Goal: Task Accomplishment & Management: Complete application form

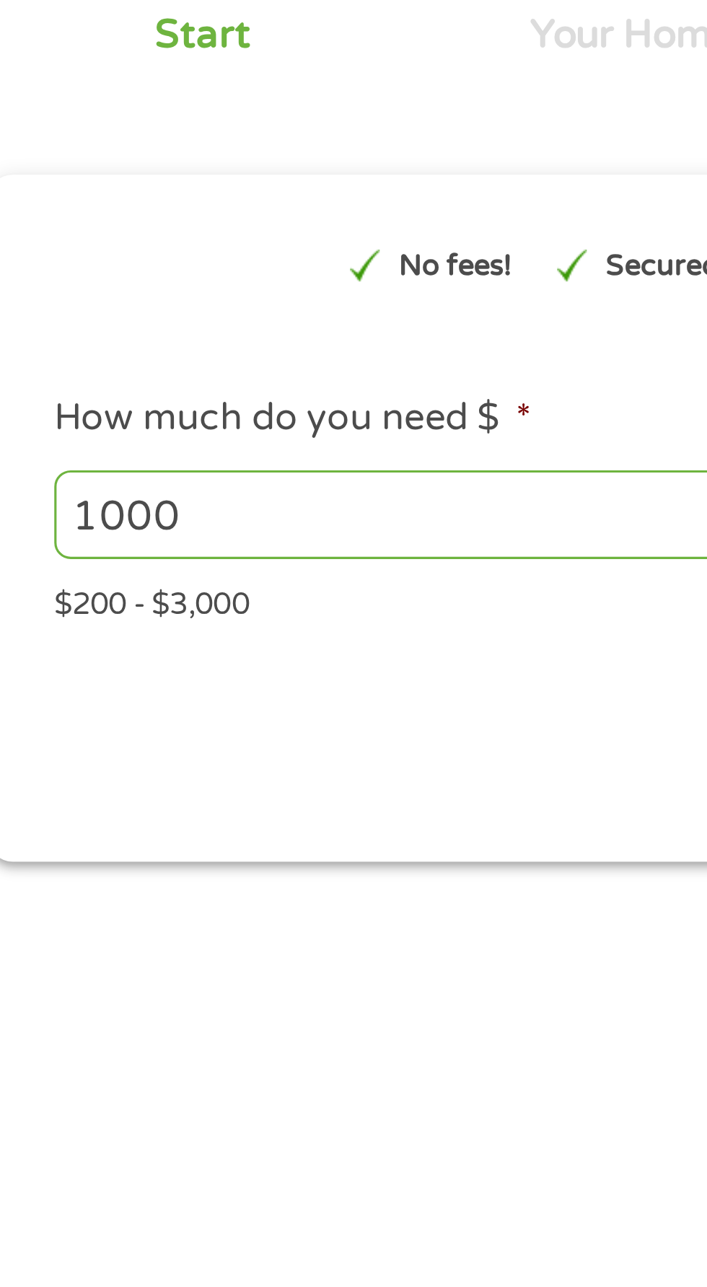
click at [179, 310] on input "1000" at bounding box center [191, 307] width 314 height 27
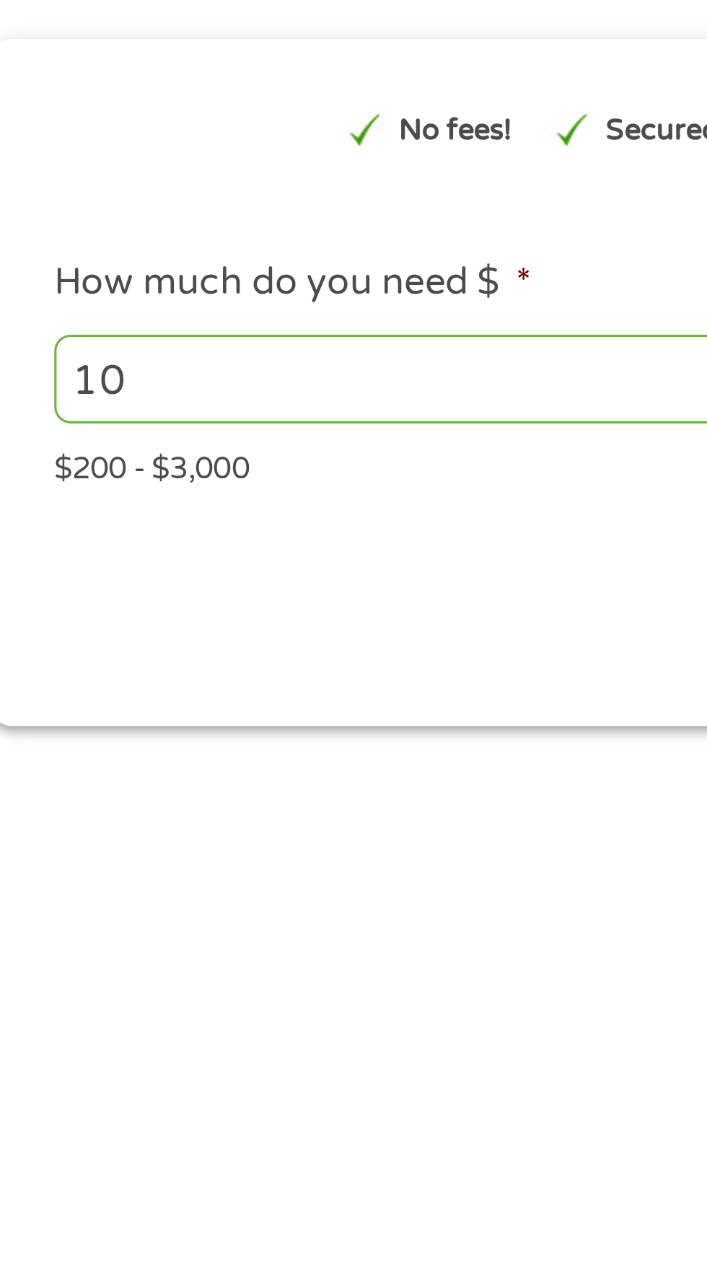
type input "1"
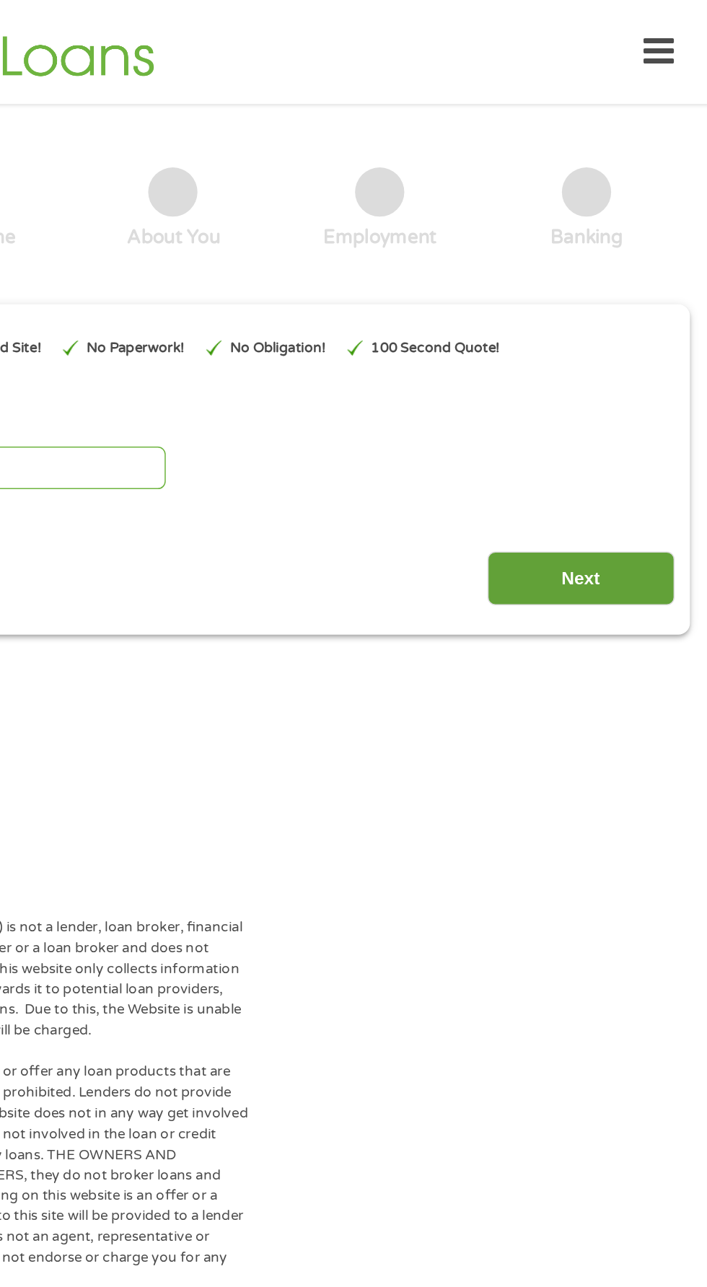
type input "200"
click at [632, 379] on input "Next" at bounding box center [621, 380] width 123 height 35
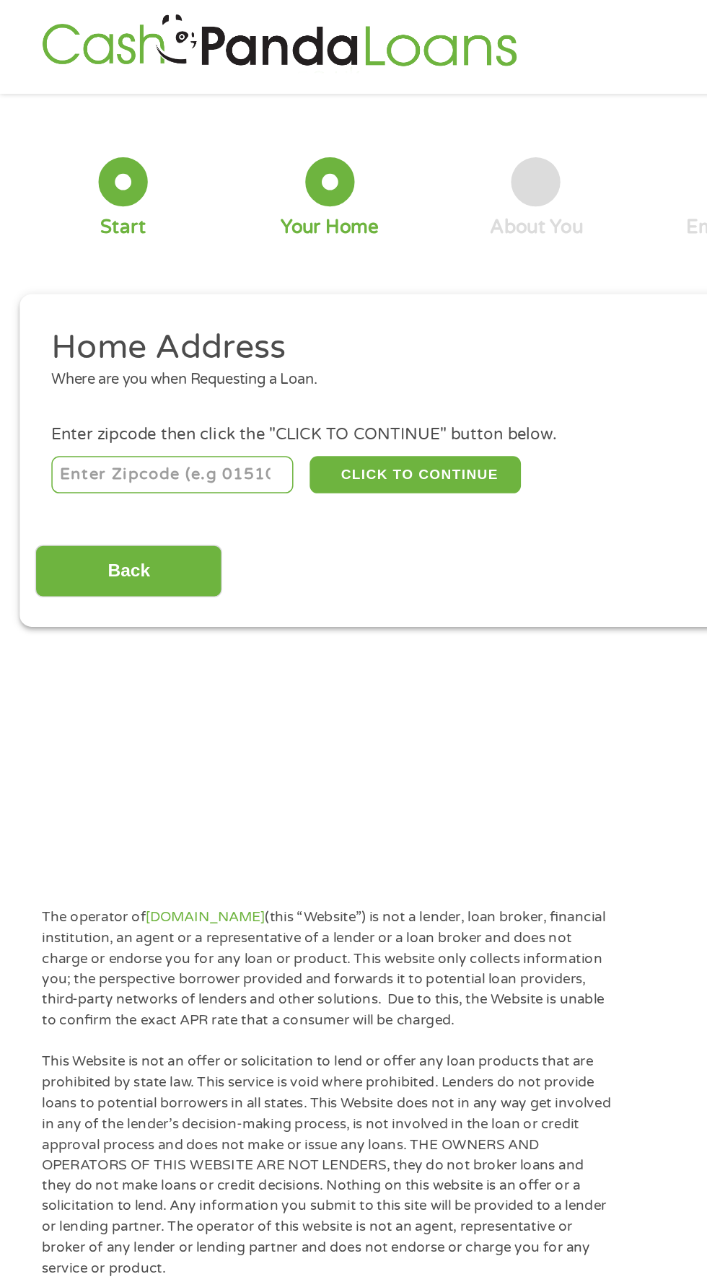
click at [168, 310] on input "number" at bounding box center [114, 313] width 160 height 25
type input "31204"
select select "[US_STATE]"
click at [293, 312] on button "CLICK TO CONTINUE" at bounding box center [273, 313] width 139 height 25
type input "31204"
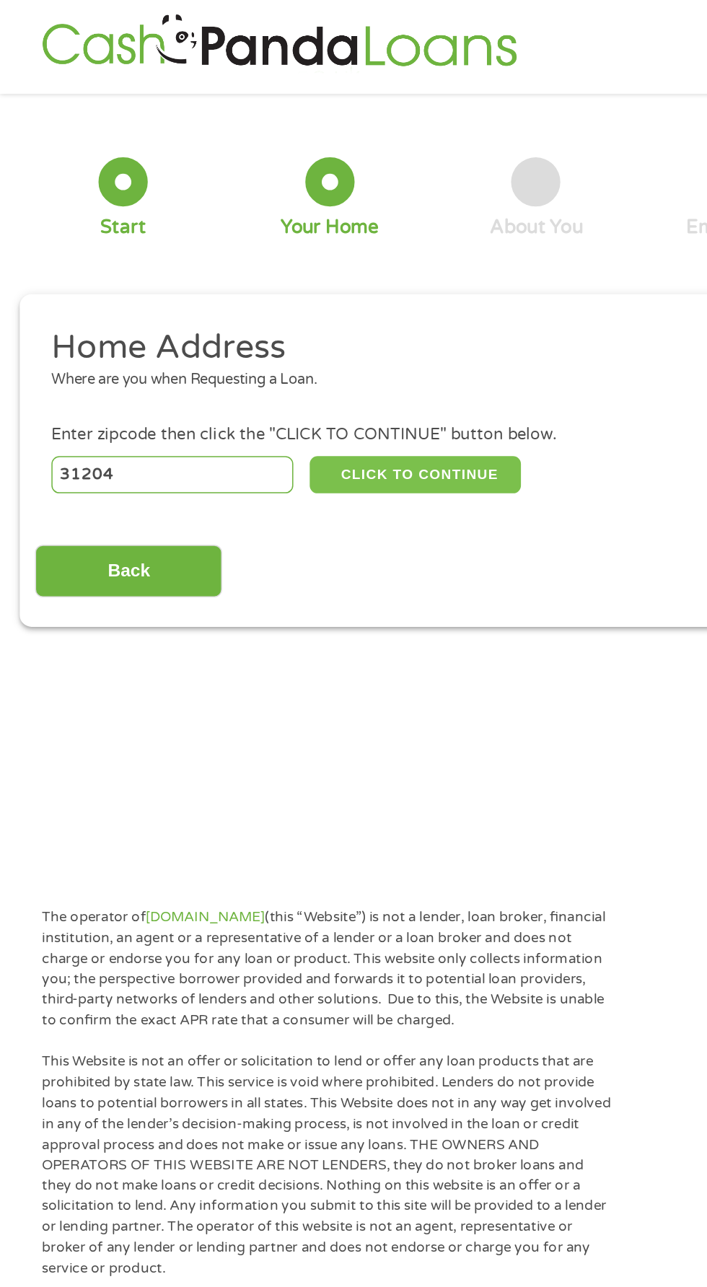
type input "Macon"
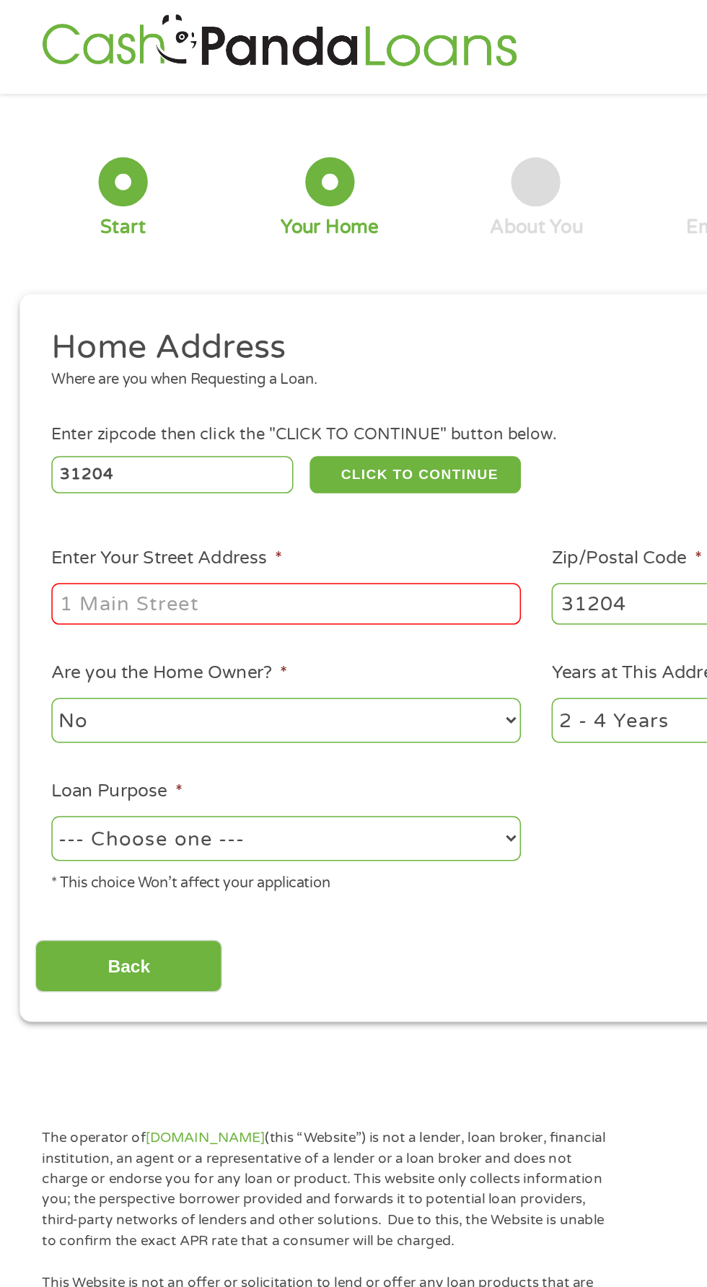
click at [257, 395] on input "Enter Your Street Address *" at bounding box center [188, 397] width 309 height 27
type input "[STREET_ADDRESS][PERSON_NAME]"
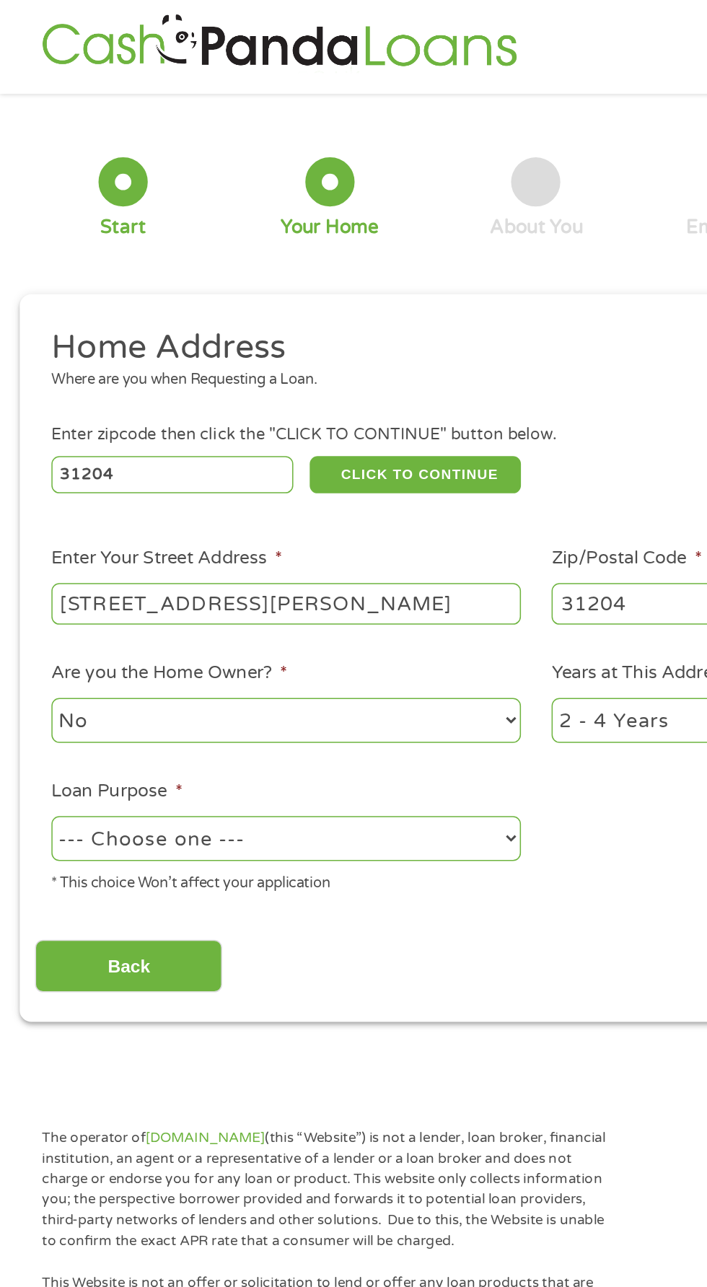
click at [262, 472] on select "No Yes" at bounding box center [188, 475] width 309 height 30
click at [34, 462] on select "No Yes" at bounding box center [188, 475] width 309 height 30
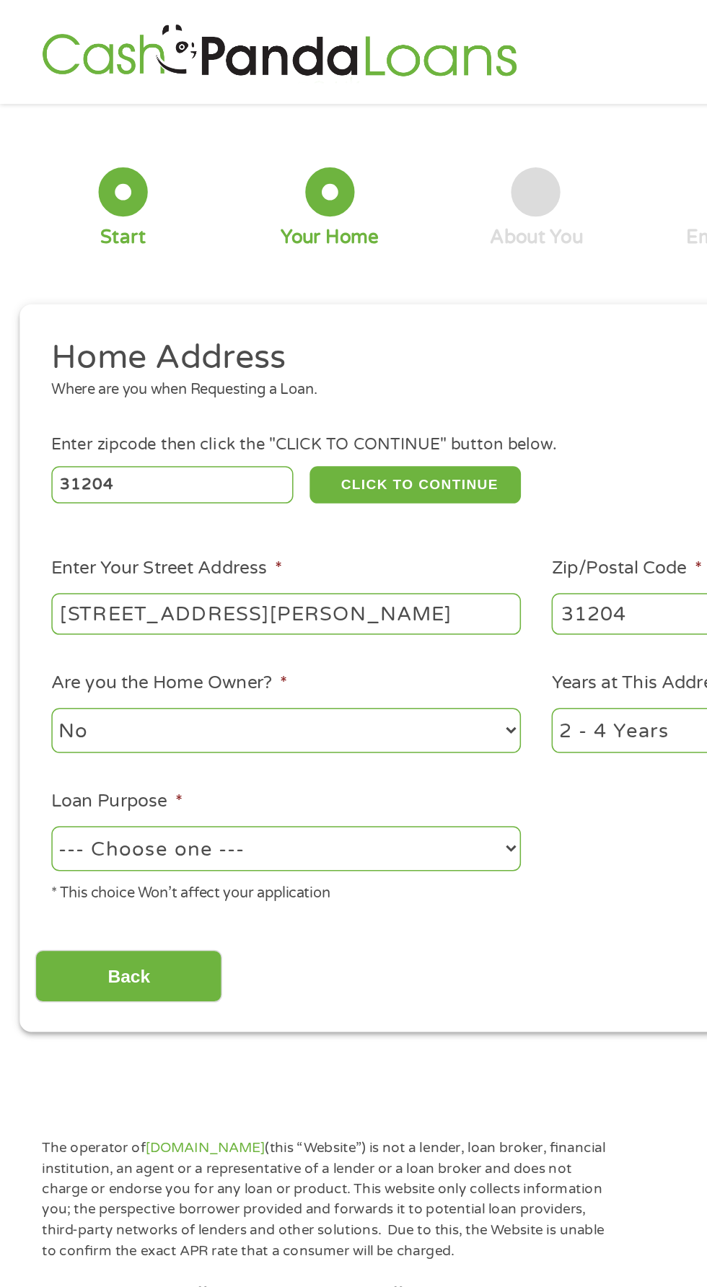
click at [290, 548] on select "--- Choose one --- Pay Bills Debt Consolidation Home Improvement Major Purchase…" at bounding box center [188, 559] width 309 height 30
select select "paybills"
click at [34, 547] on select "--- Choose one --- Pay Bills Debt Consolidation Home Improvement Major Purchase…" at bounding box center [188, 559] width 309 height 30
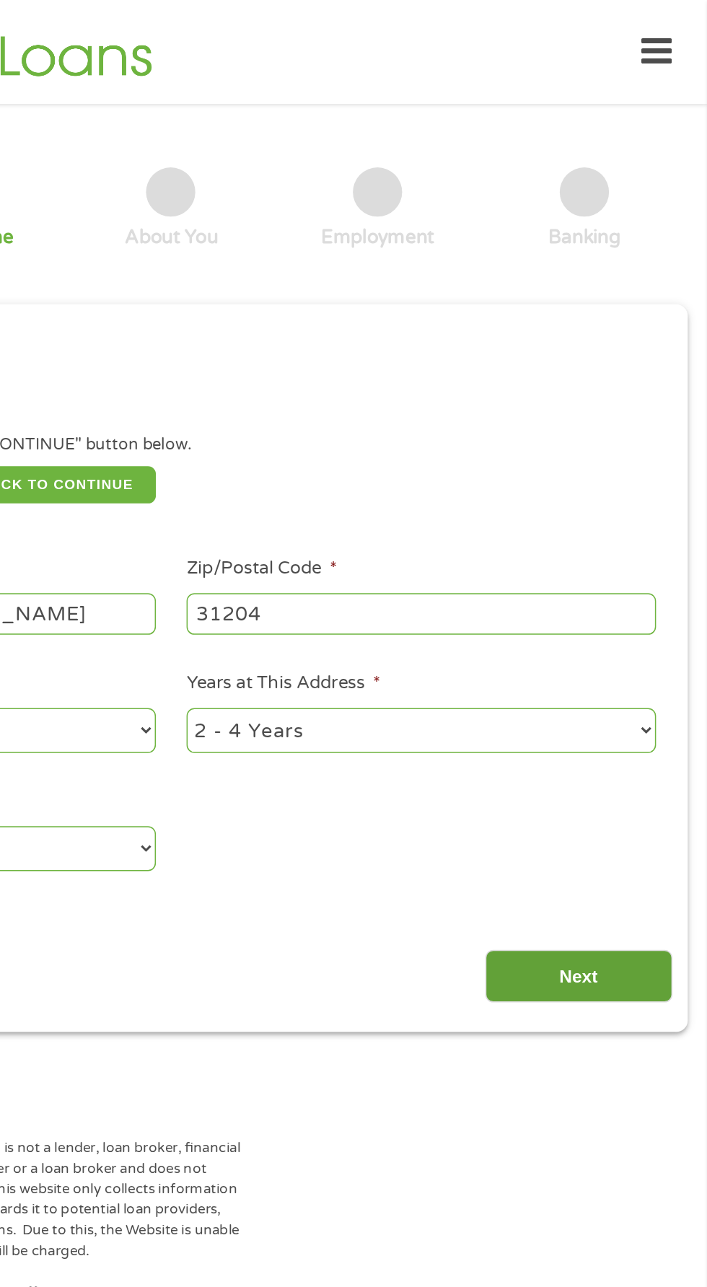
click at [632, 649] on input "Next" at bounding box center [621, 643] width 123 height 35
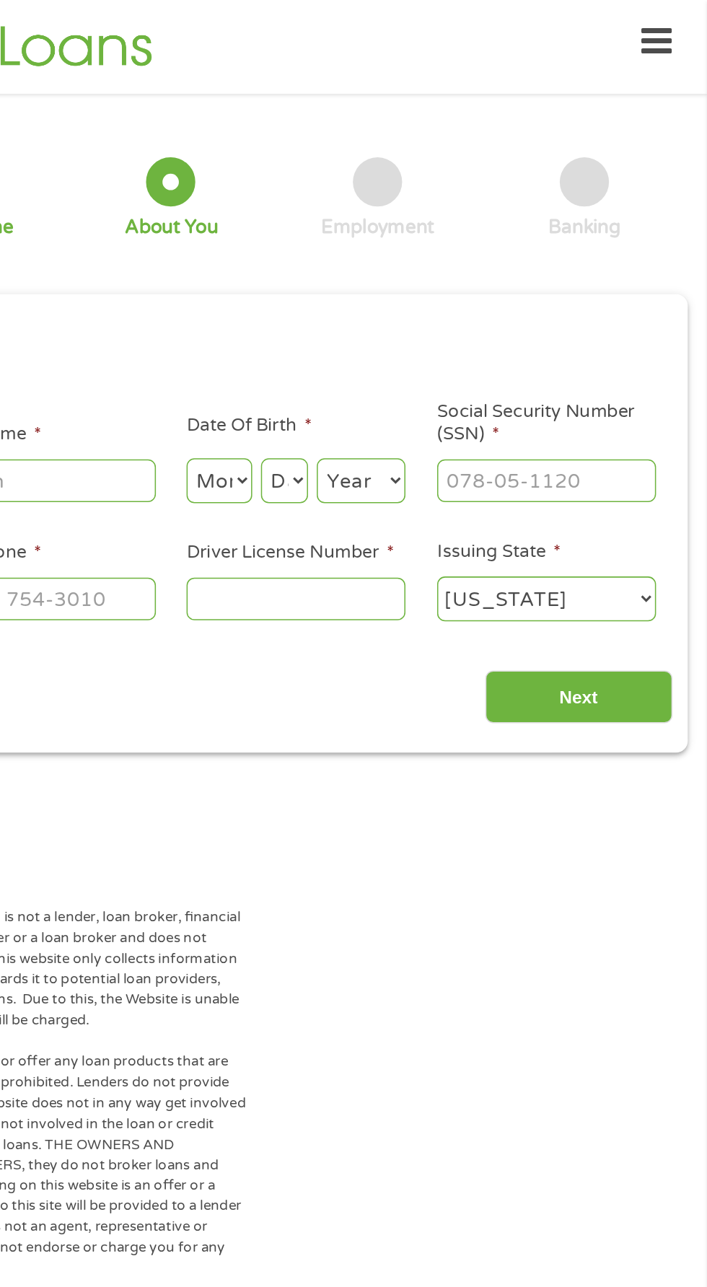
scroll to position [6, 0]
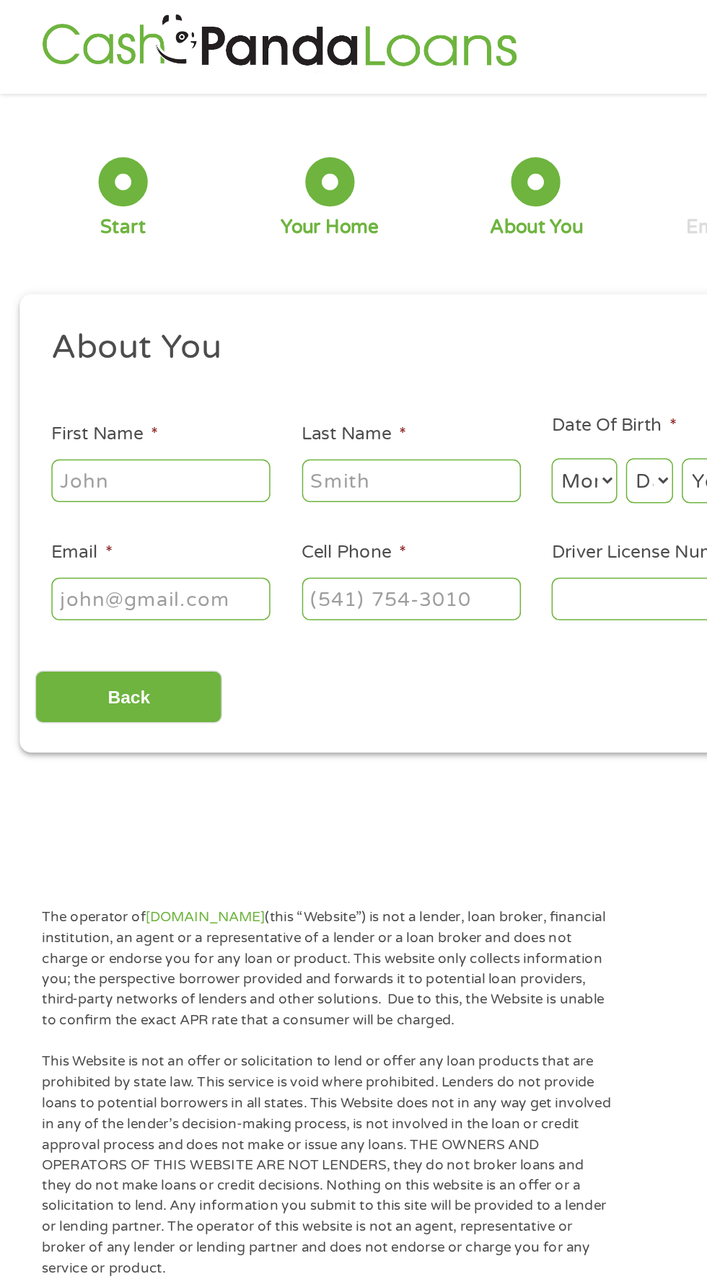
click at [151, 314] on input "First Name *" at bounding box center [106, 316] width 144 height 27
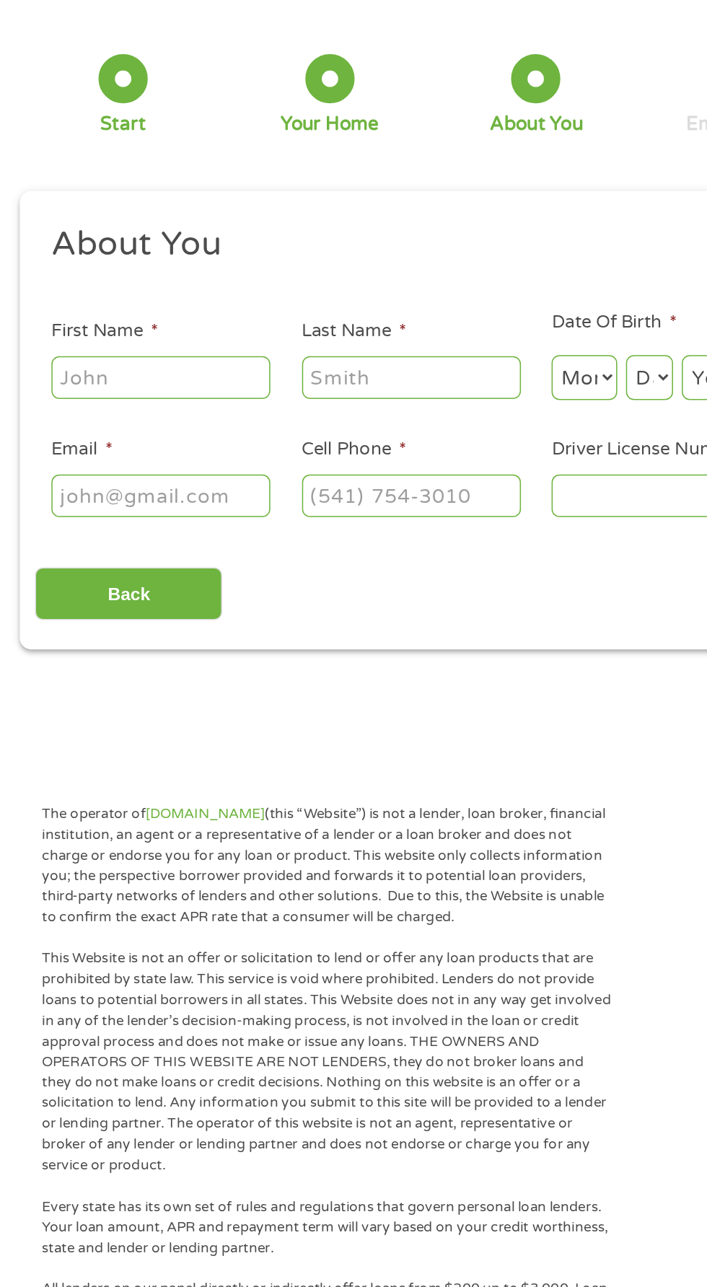
type input "[PERSON_NAME]"
type input "[EMAIL_ADDRESS][DOMAIN_NAME]"
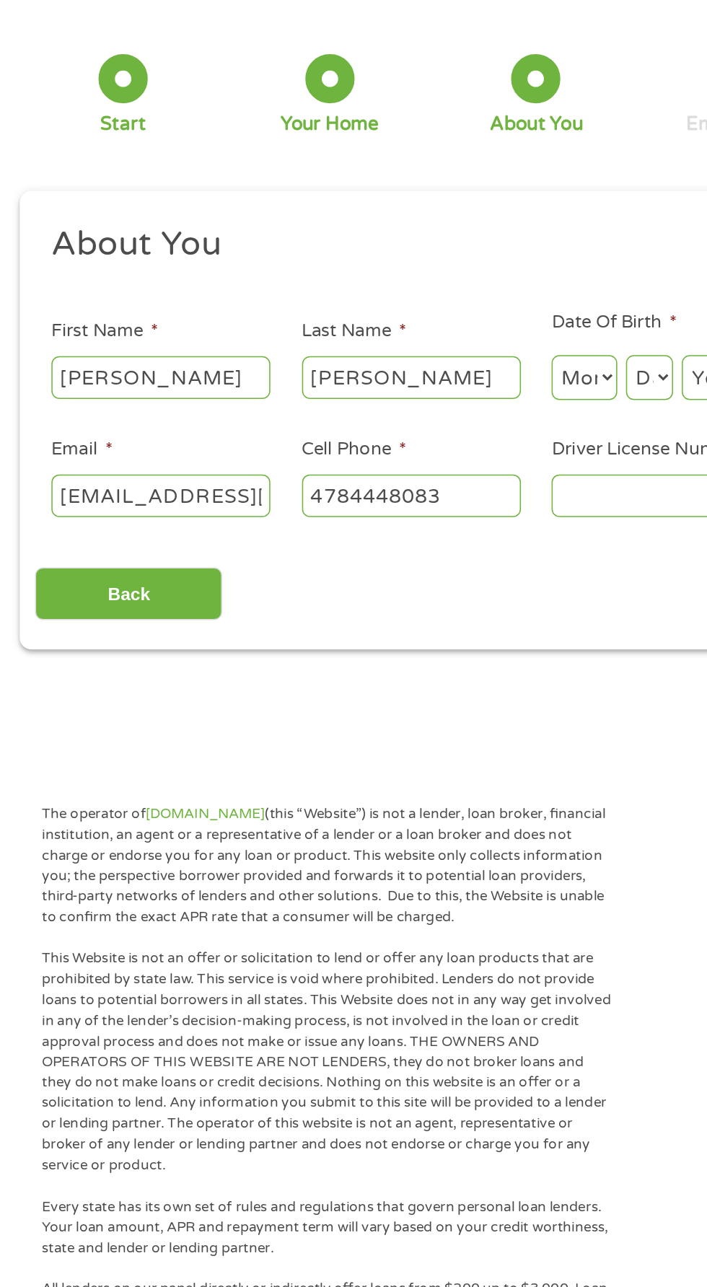
type input "[PHONE_NUMBER]"
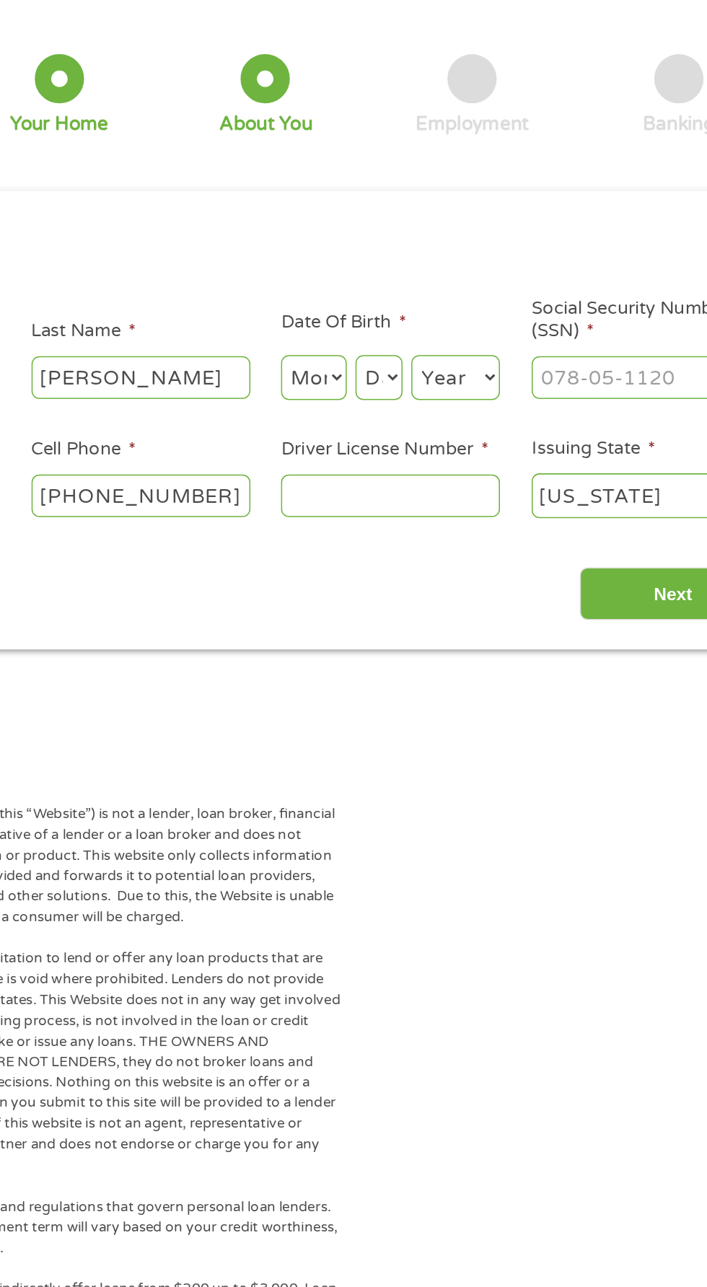
click at [397, 314] on select "Month 1 2 3 4 5 6 7 8 9 10 11 12" at bounding box center [384, 317] width 43 height 30
select select "9"
click at [363, 302] on select "Month 1 2 3 4 5 6 7 8 9 10 11 12" at bounding box center [384, 317] width 43 height 30
click at [433, 310] on select "Day 1 2 3 4 5 6 7 8 9 10 11 12 13 14 15 16 17 18 19 20 21 22 23 24 25 26 27 28 …" at bounding box center [427, 317] width 31 height 30
select select "2"
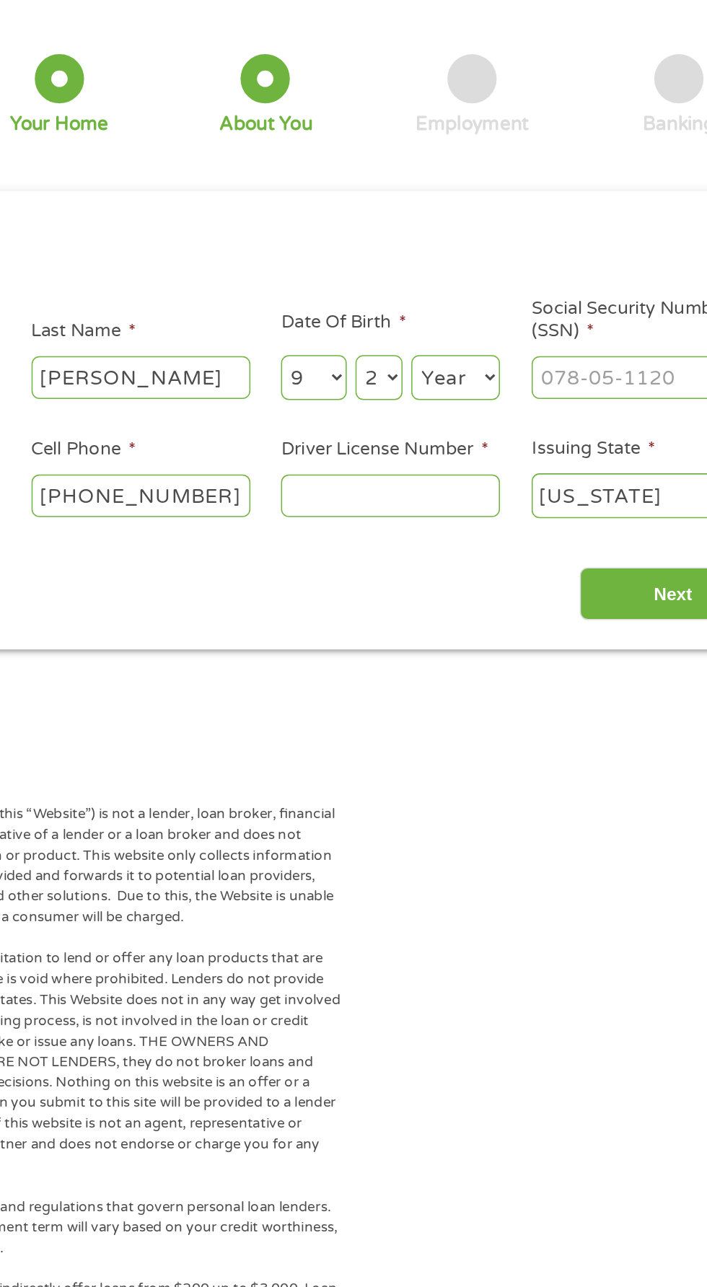
click at [412, 302] on select "Day 1 2 3 4 5 6 7 8 9 10 11 12 13 14 15 16 17 18 19 20 21 22 23 24 25 26 27 28 …" at bounding box center [427, 317] width 31 height 30
click at [493, 313] on select "Year [DATE] 2006 2005 2004 2003 2002 2001 2000 1999 1998 1997 1996 1995 1994 19…" at bounding box center [478, 317] width 58 height 30
select select "1977"
click at [449, 302] on select "Year [DATE] 2006 2005 2004 2003 2002 2001 2000 1999 1998 1997 1996 1995 1994 19…" at bounding box center [478, 317] width 58 height 30
click at [443, 397] on input "Driver License Number *" at bounding box center [435, 394] width 144 height 27
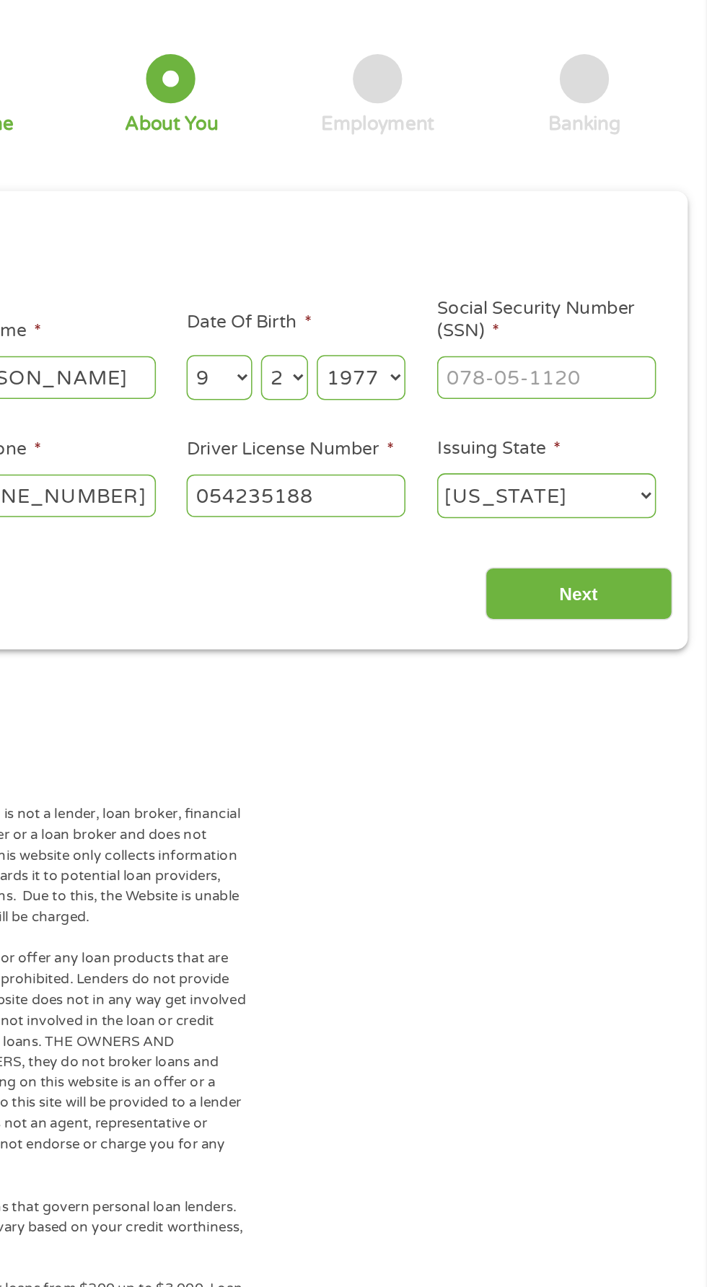
type input "054235188"
click at [635, 320] on input "Social Security Number (SSN) *" at bounding box center [601, 316] width 144 height 27
type input "151-66-0805"
click at [649, 473] on input "Next" at bounding box center [621, 459] width 123 height 35
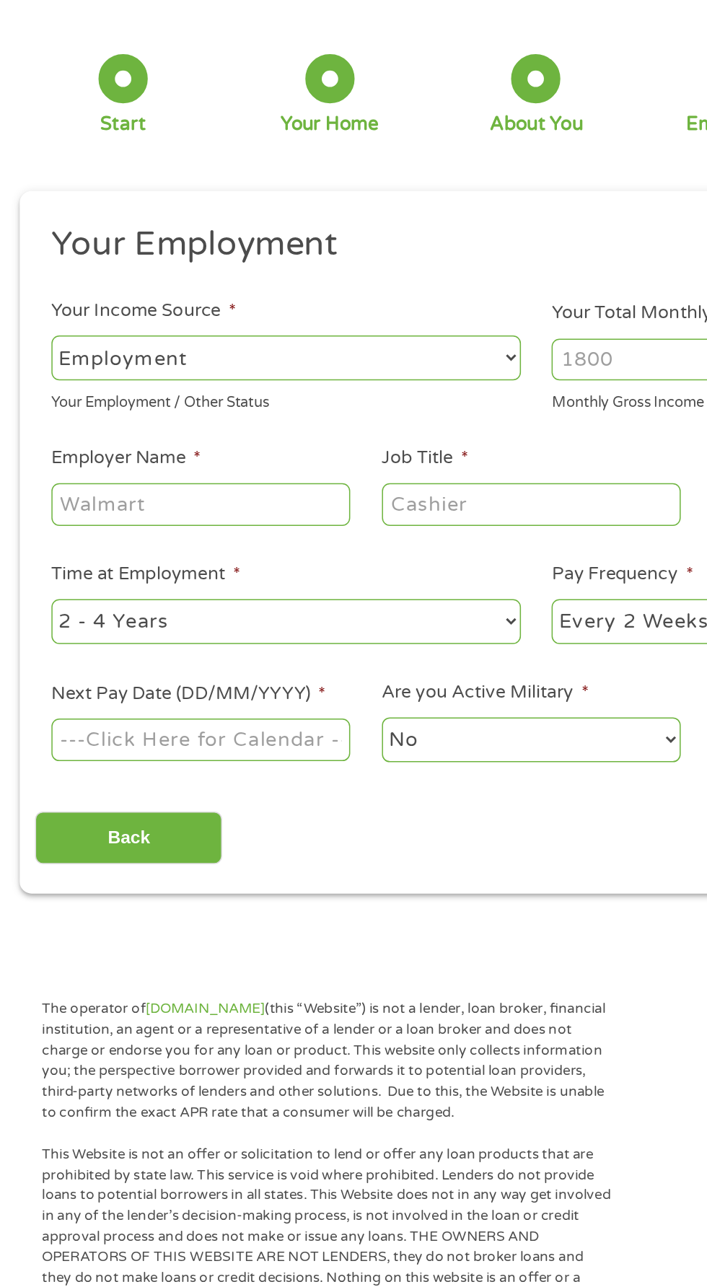
click at [333, 301] on select "--- Choose one --- Employment [DEMOGRAPHIC_DATA] Benefits" at bounding box center [188, 304] width 309 height 30
select select "benefits"
click at [34, 289] on select "--- Choose one --- Employment [DEMOGRAPHIC_DATA] Benefits" at bounding box center [188, 304] width 309 height 30
type input "Other"
type input "[PHONE_NUMBER]"
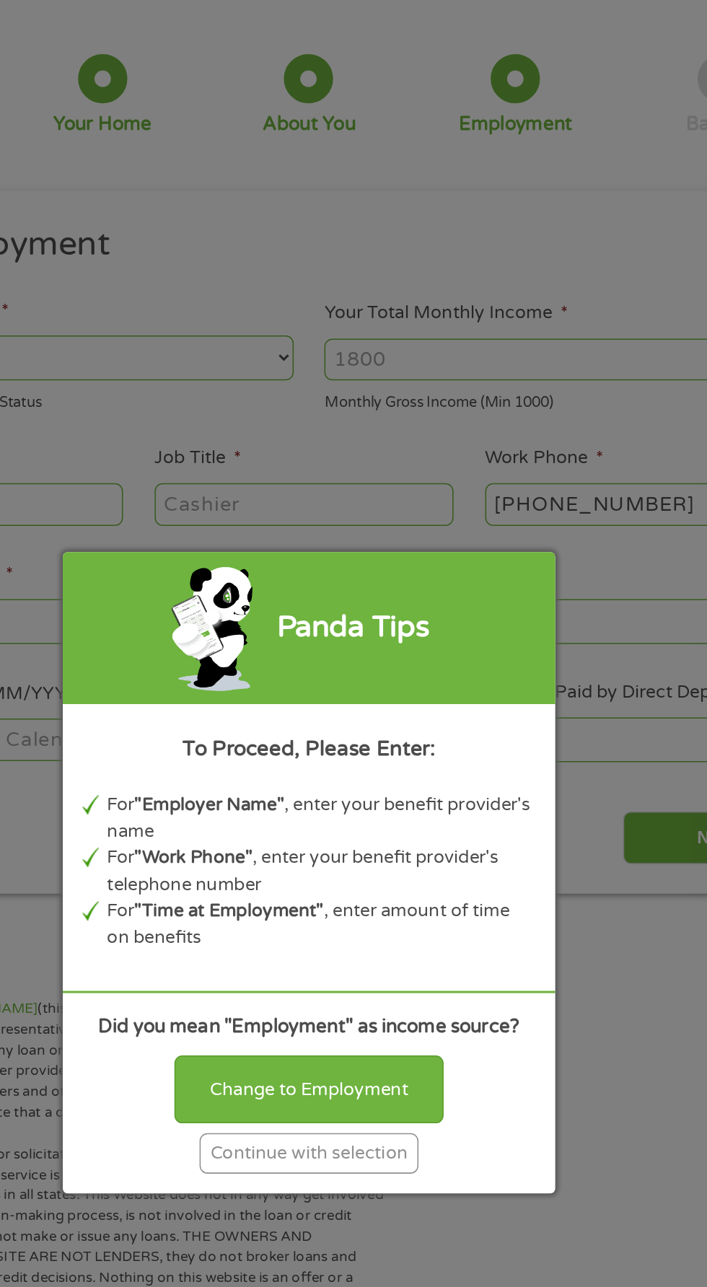
click at [382, 826] on div "Continue with selection" at bounding box center [353, 828] width 144 height 27
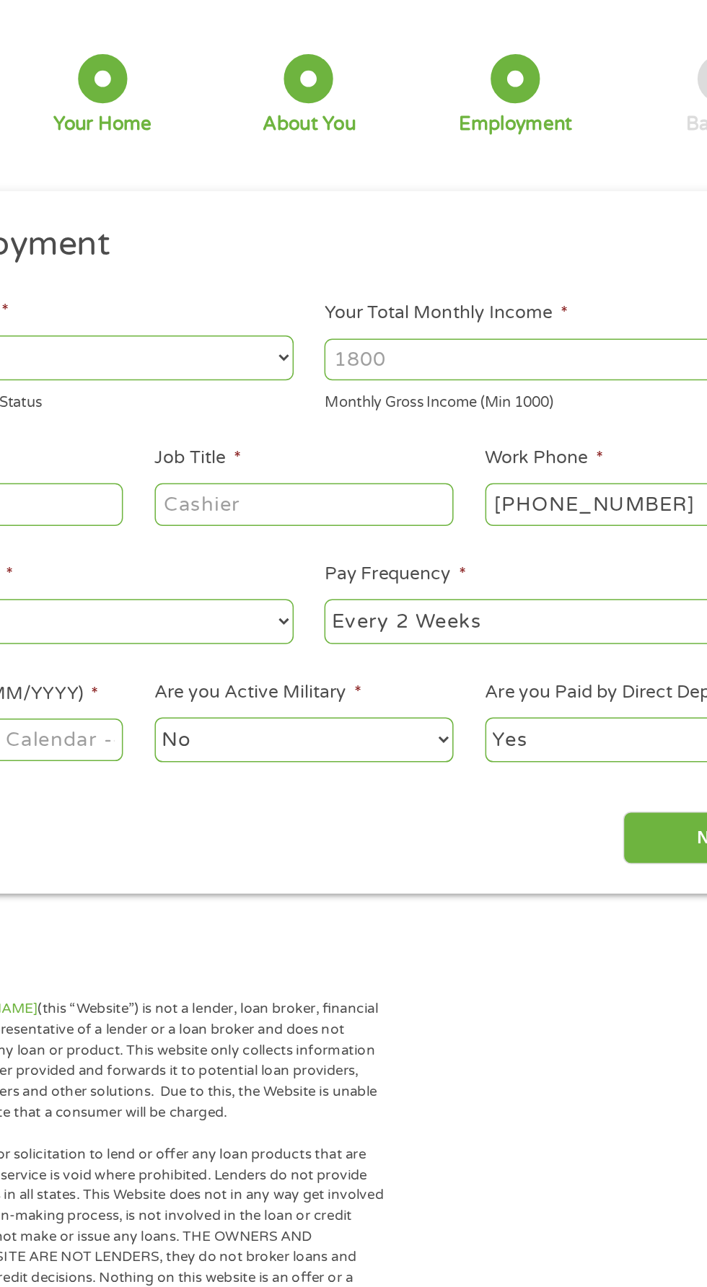
click at [552, 300] on input "Your Total Monthly Income *" at bounding box center [517, 304] width 309 height 27
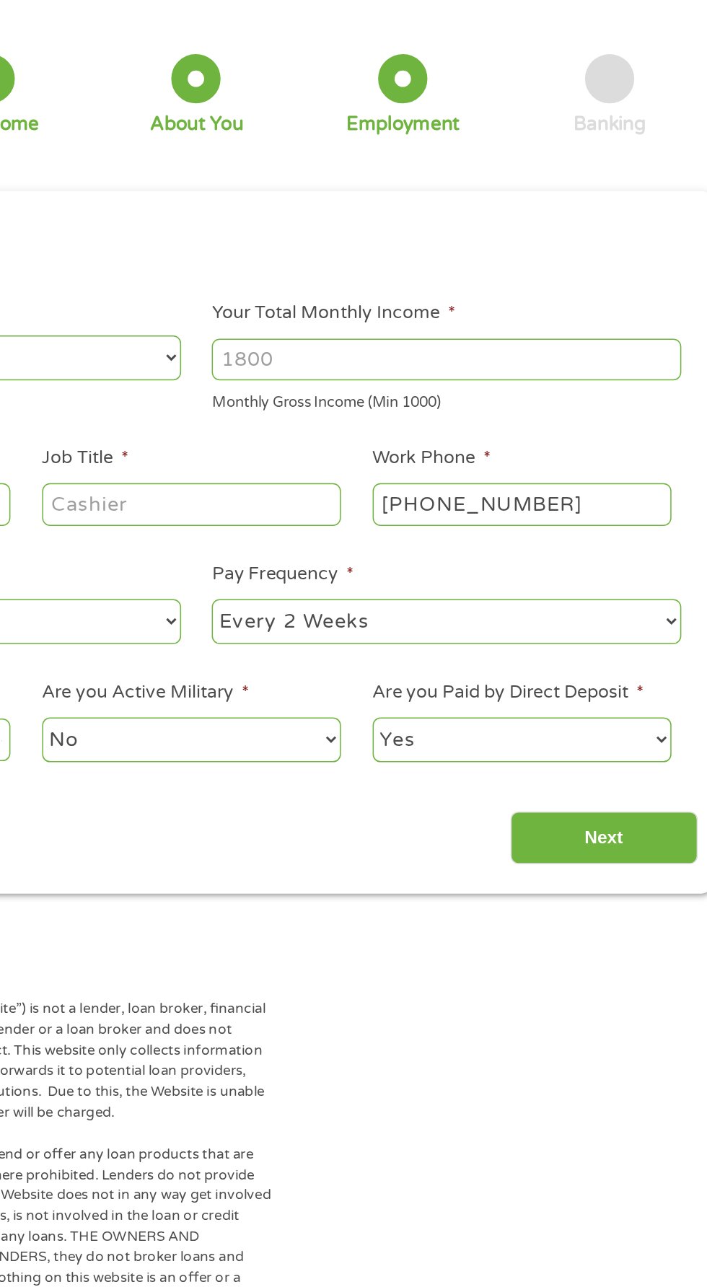
click at [658, 306] on input "Your Total Monthly Income *" at bounding box center [517, 304] width 309 height 27
click at [490, 300] on input "Your Total Monthly Income *" at bounding box center [517, 304] width 309 height 27
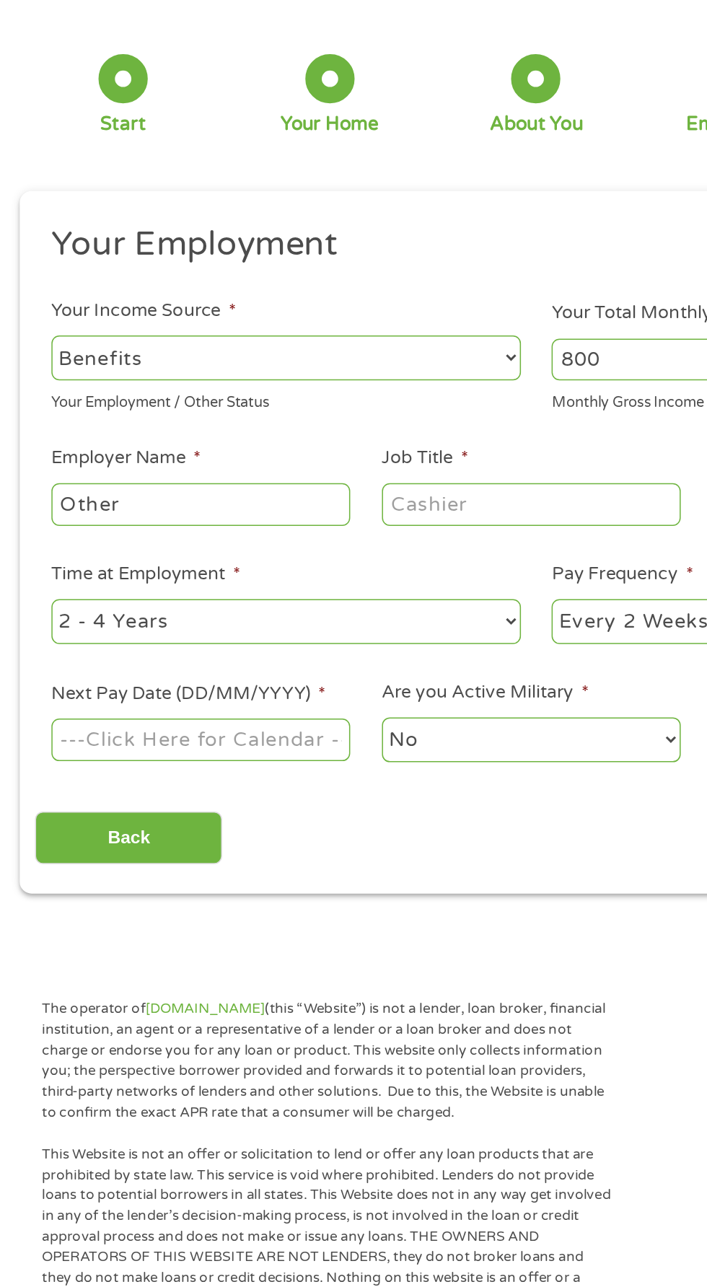
type input "800"
click at [206, 397] on input "Other" at bounding box center [132, 400] width 197 height 27
click at [402, 404] on input "Job Title *" at bounding box center [350, 400] width 197 height 27
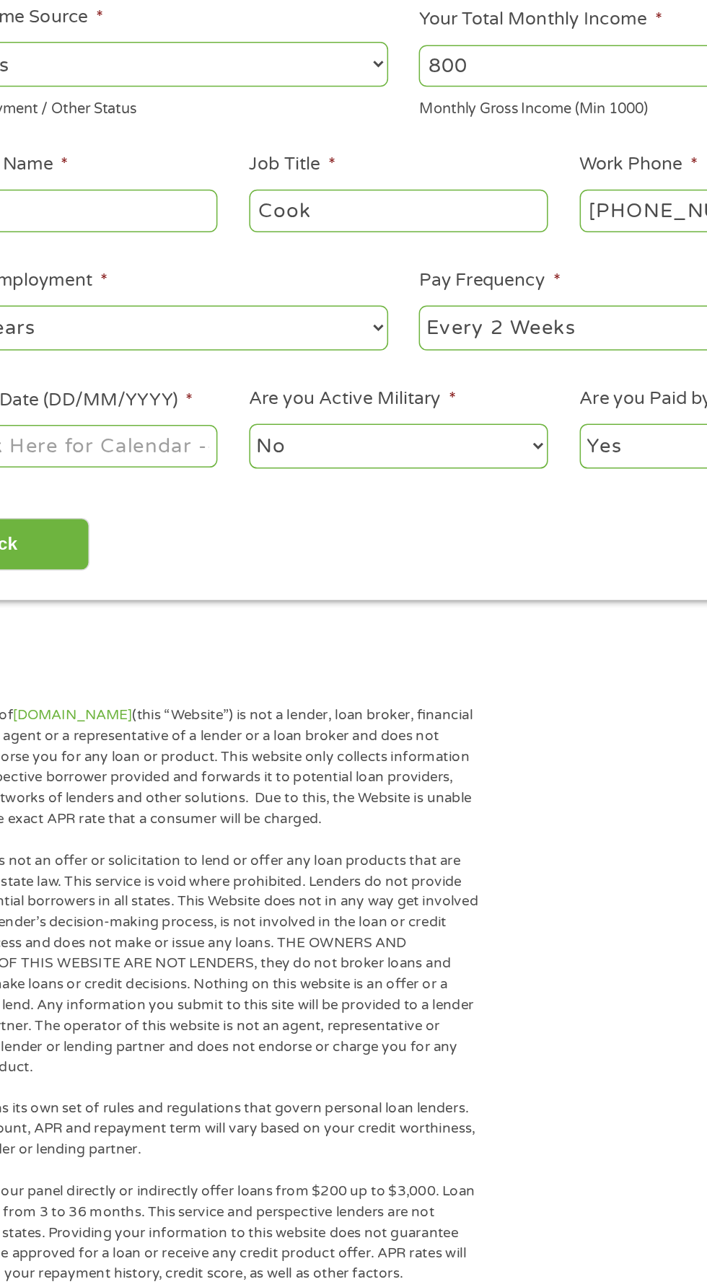
type input "Cook"
click at [524, 468] on select "--- Choose one --- Every 2 Weeks Every Week Monthly Semi-Monthly" at bounding box center [517, 478] width 309 height 30
select select "monthly"
click at [363, 463] on select "--- Choose one --- Every 2 Weeks Every Week Monthly Semi-Monthly" at bounding box center [517, 478] width 309 height 30
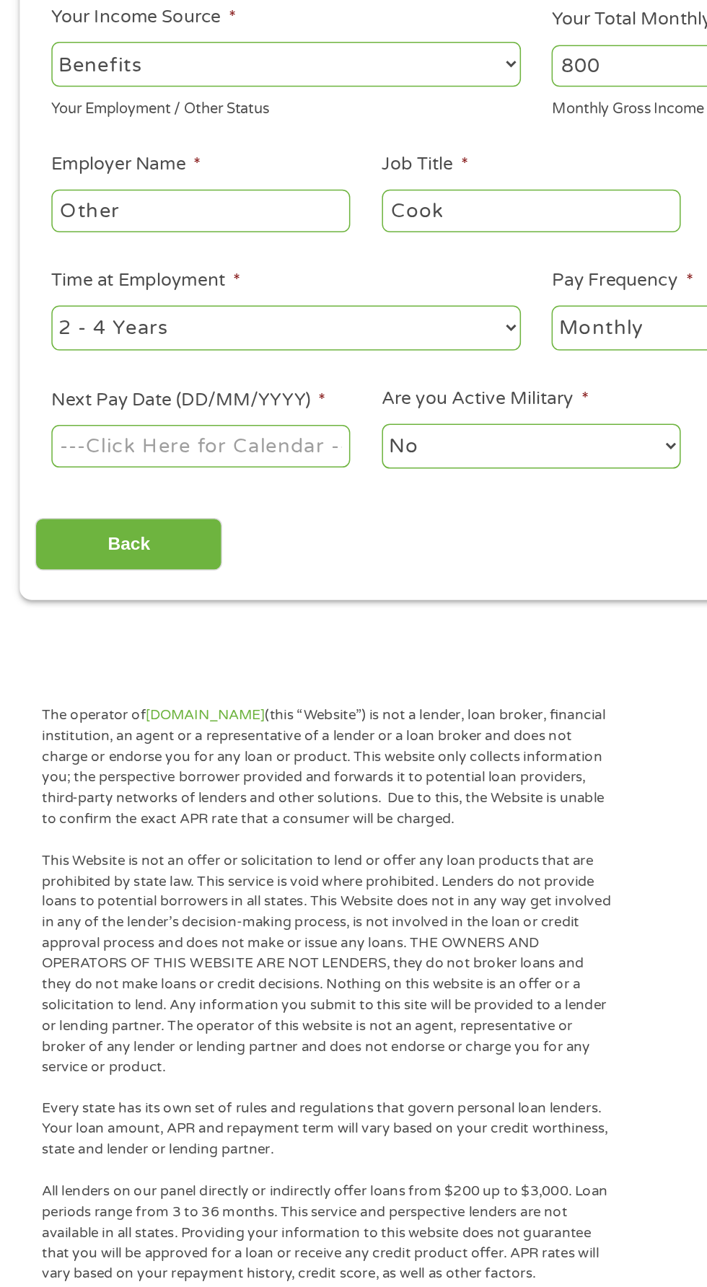
click at [216, 559] on input "Next Pay Date (DD/MM/YYYY) *" at bounding box center [132, 555] width 197 height 27
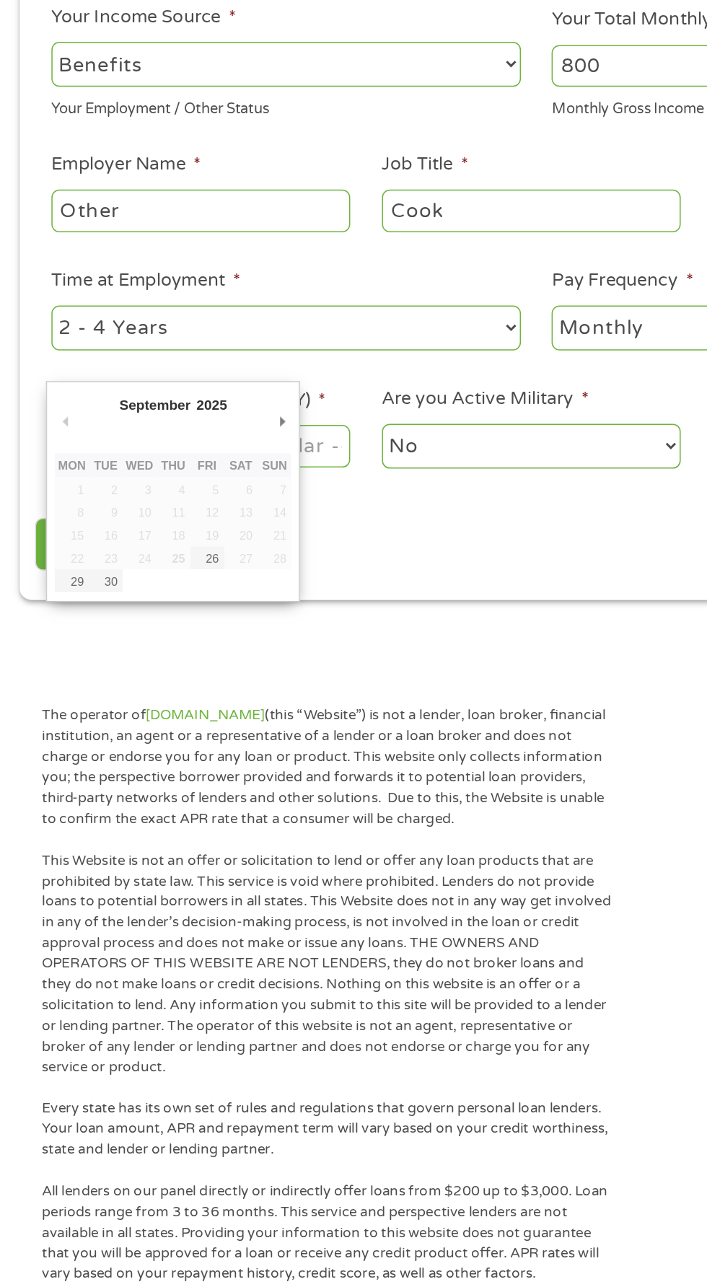
type input "[DATE]"
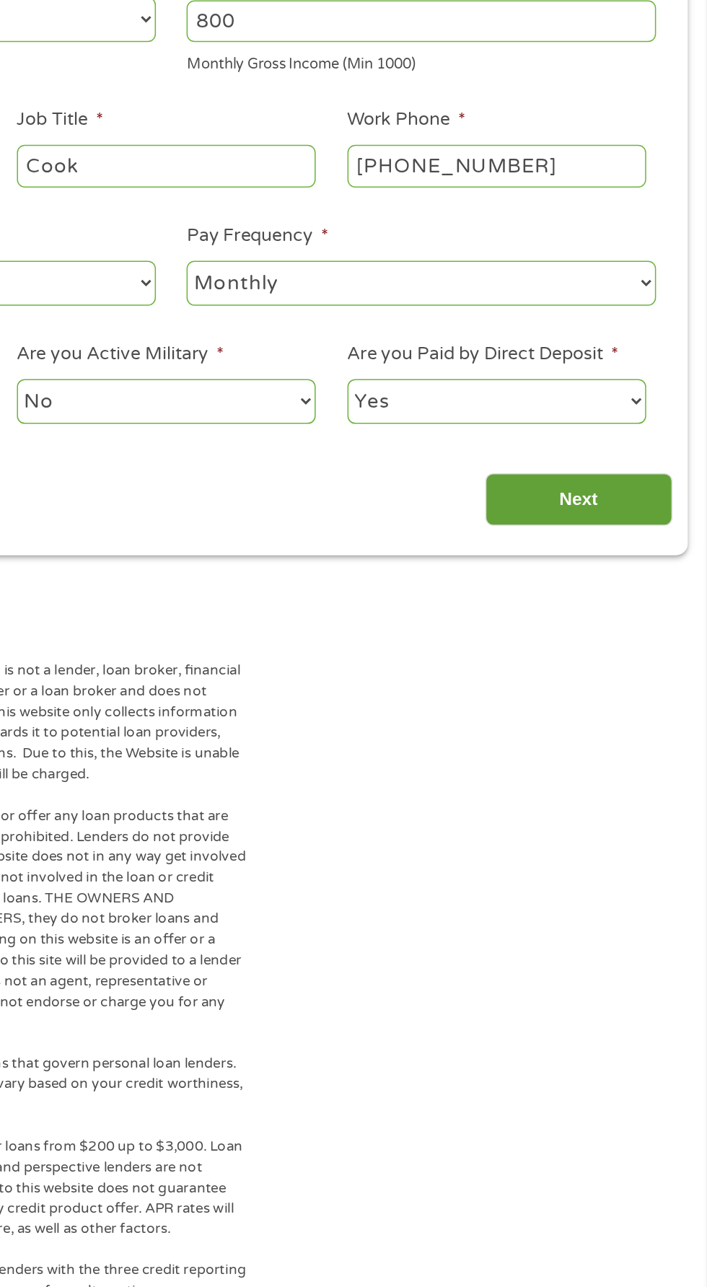
click at [679, 617] on input "Next" at bounding box center [621, 620] width 123 height 35
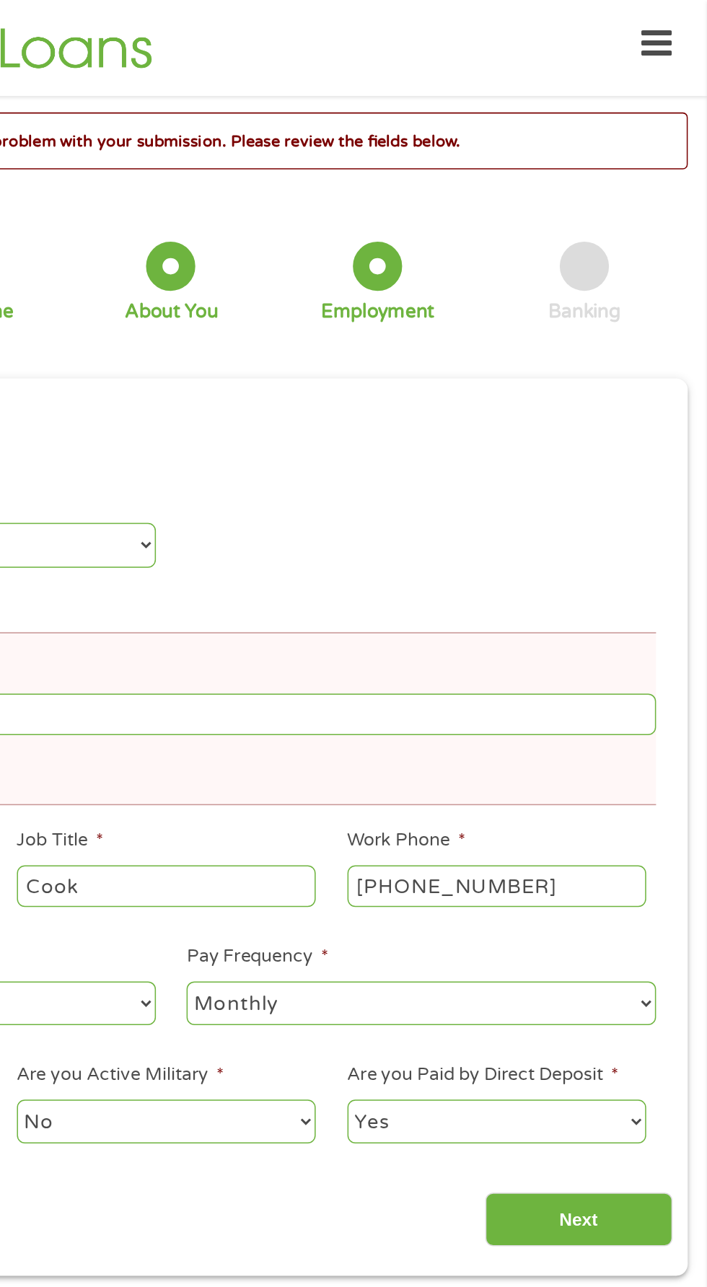
scroll to position [5, 0]
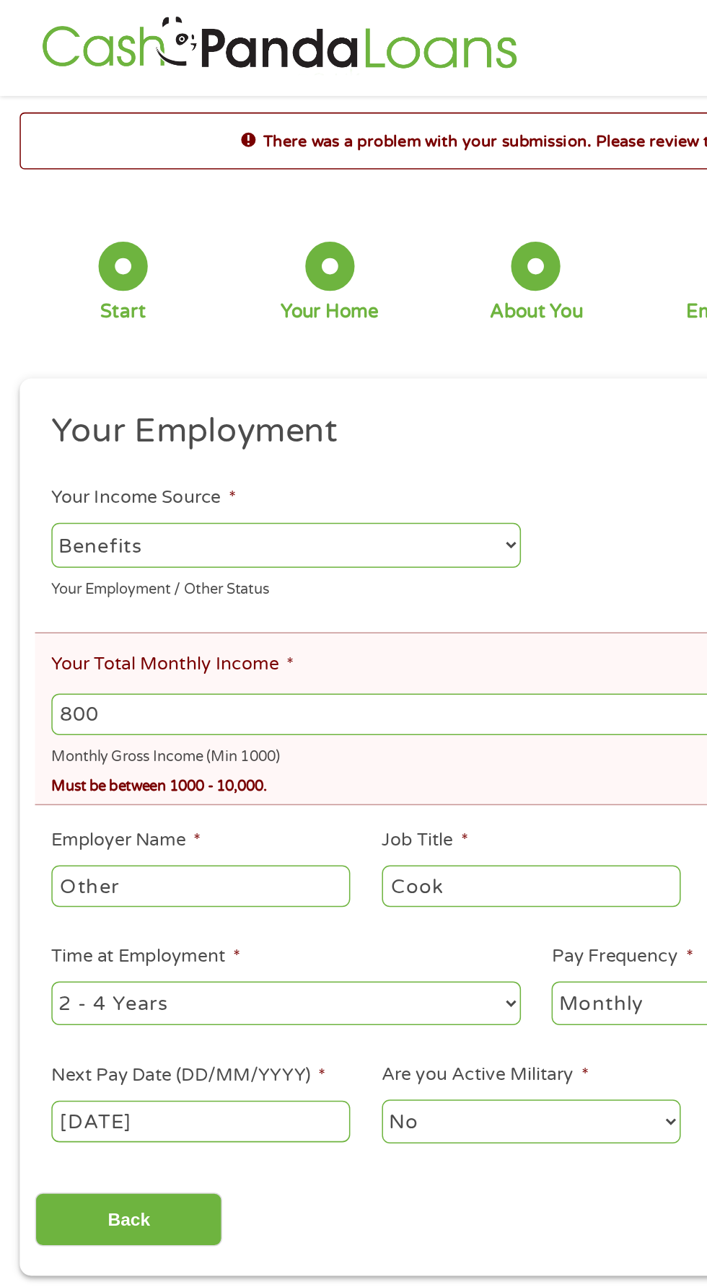
click at [222, 470] on input "800" at bounding box center [353, 470] width 639 height 27
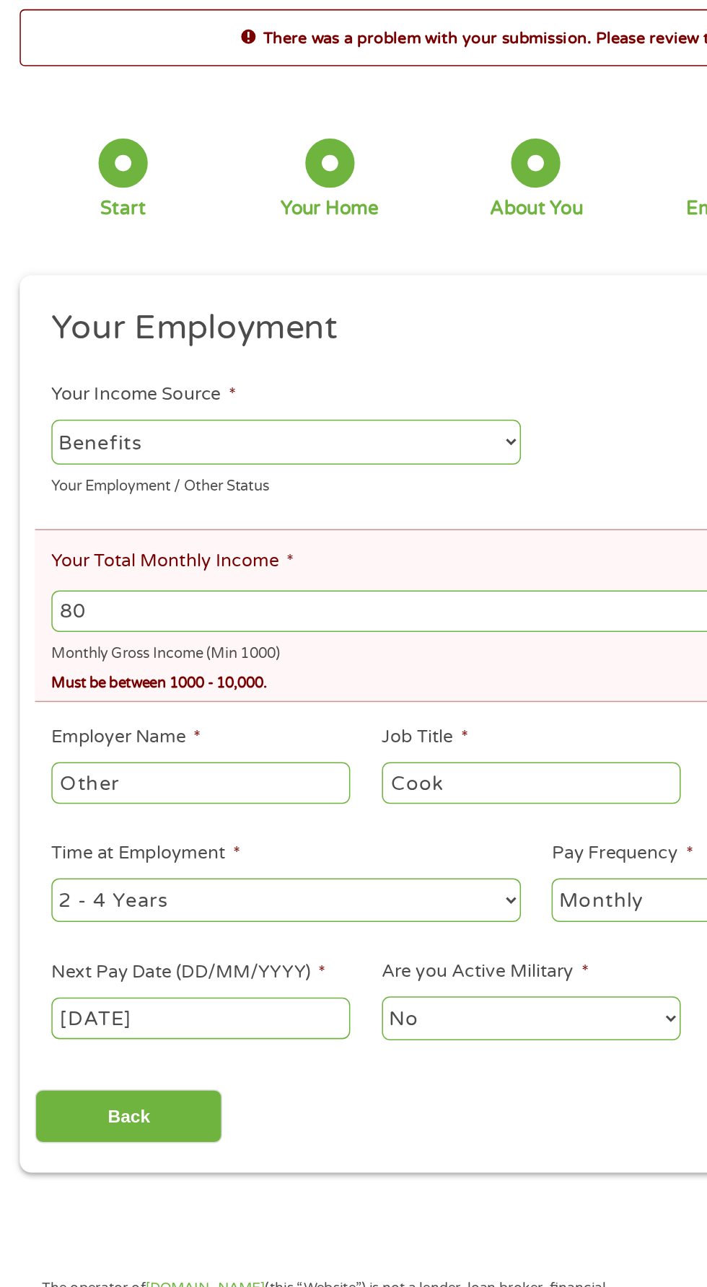
type input "8"
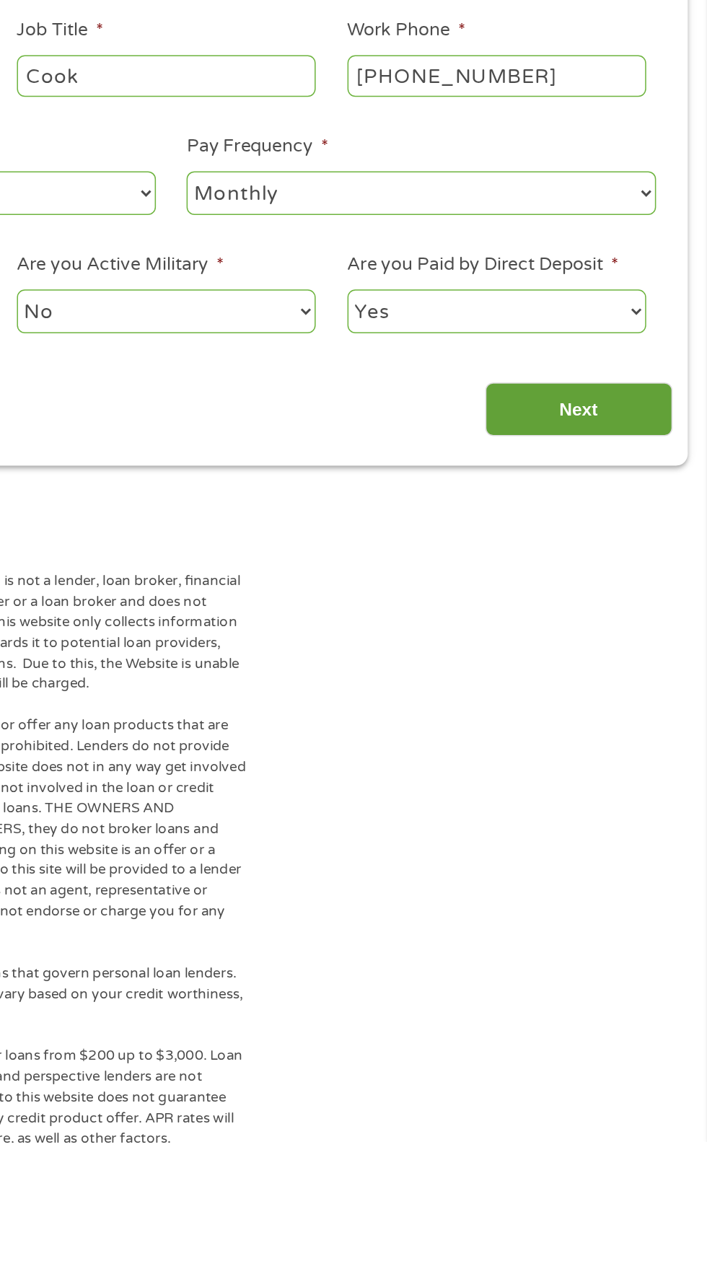
type input "1000"
click at [670, 812] on input "Next" at bounding box center [621, 803] width 123 height 35
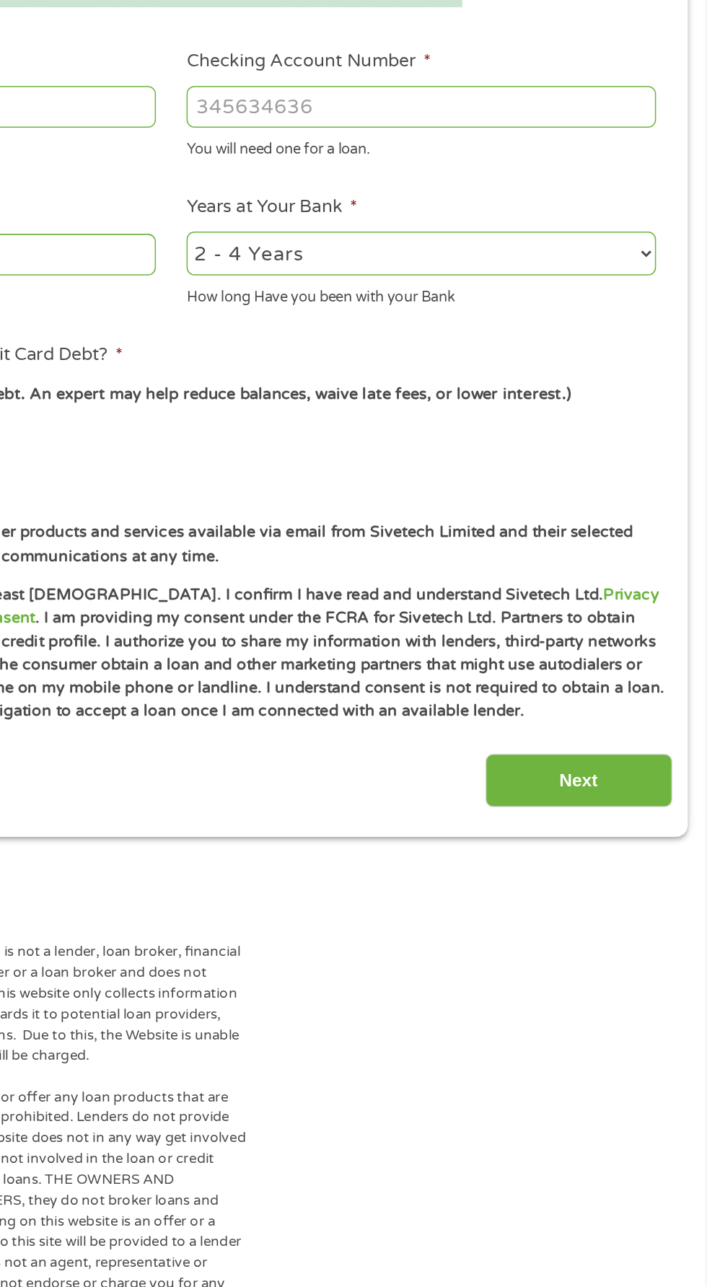
scroll to position [6, 0]
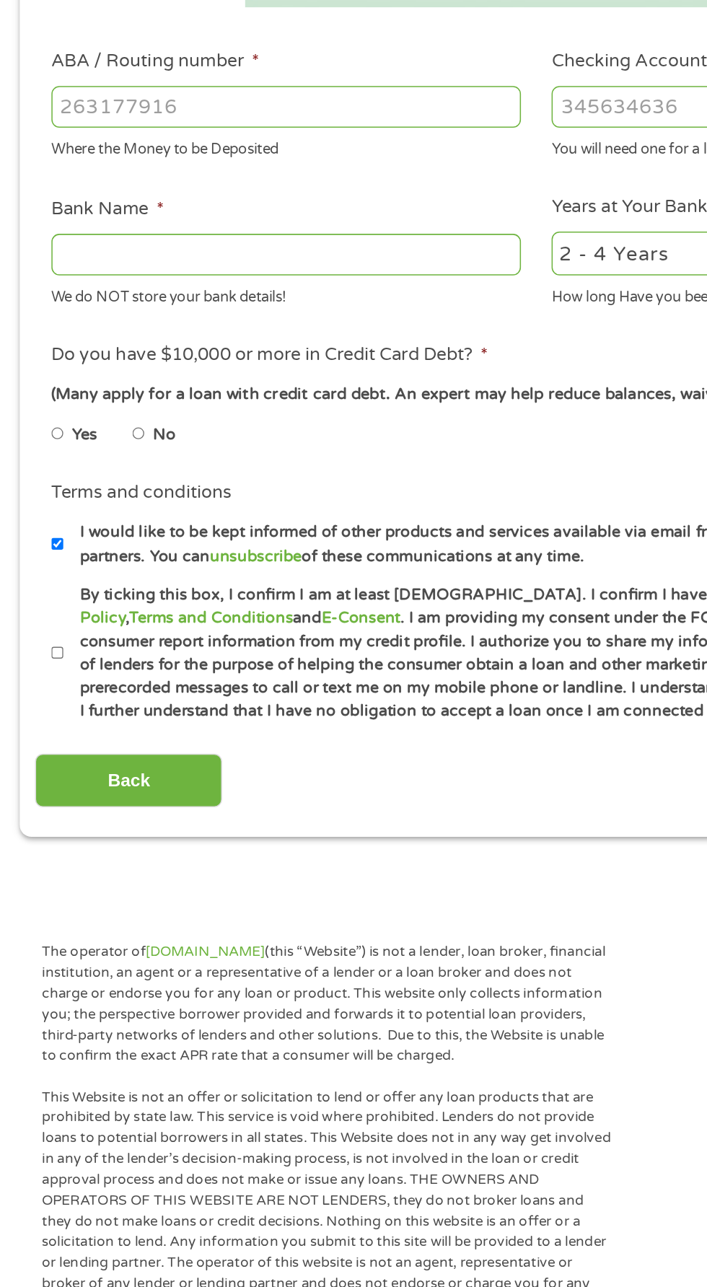
click at [238, 601] on input "Bank Name *" at bounding box center [188, 605] width 309 height 27
type input "Stride"
click at [105, 725] on label "No" at bounding box center [108, 725] width 15 height 16
click at [96, 725] on input "No" at bounding box center [91, 723] width 9 height 23
radio input "true"
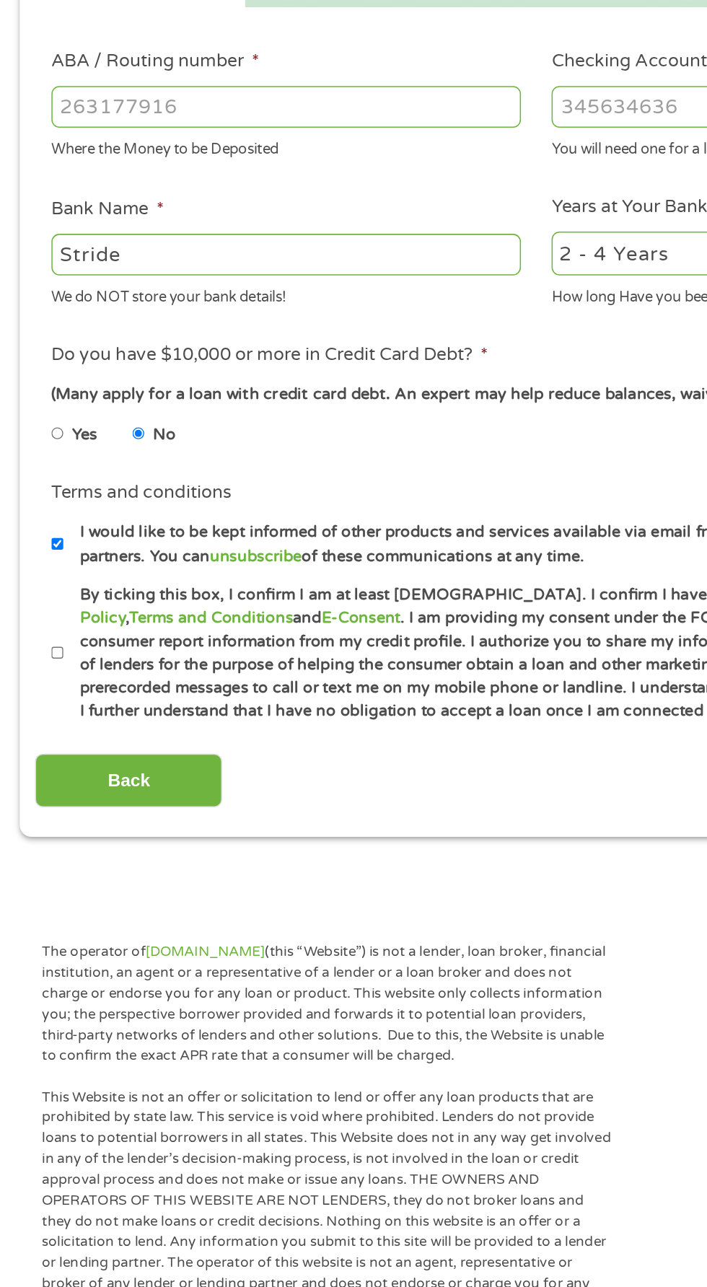
click at [42, 875] on input "By ticking this box, I confirm I am at least [DEMOGRAPHIC_DATA]. I confirm I ha…" at bounding box center [38, 868] width 9 height 23
checkbox input "true"
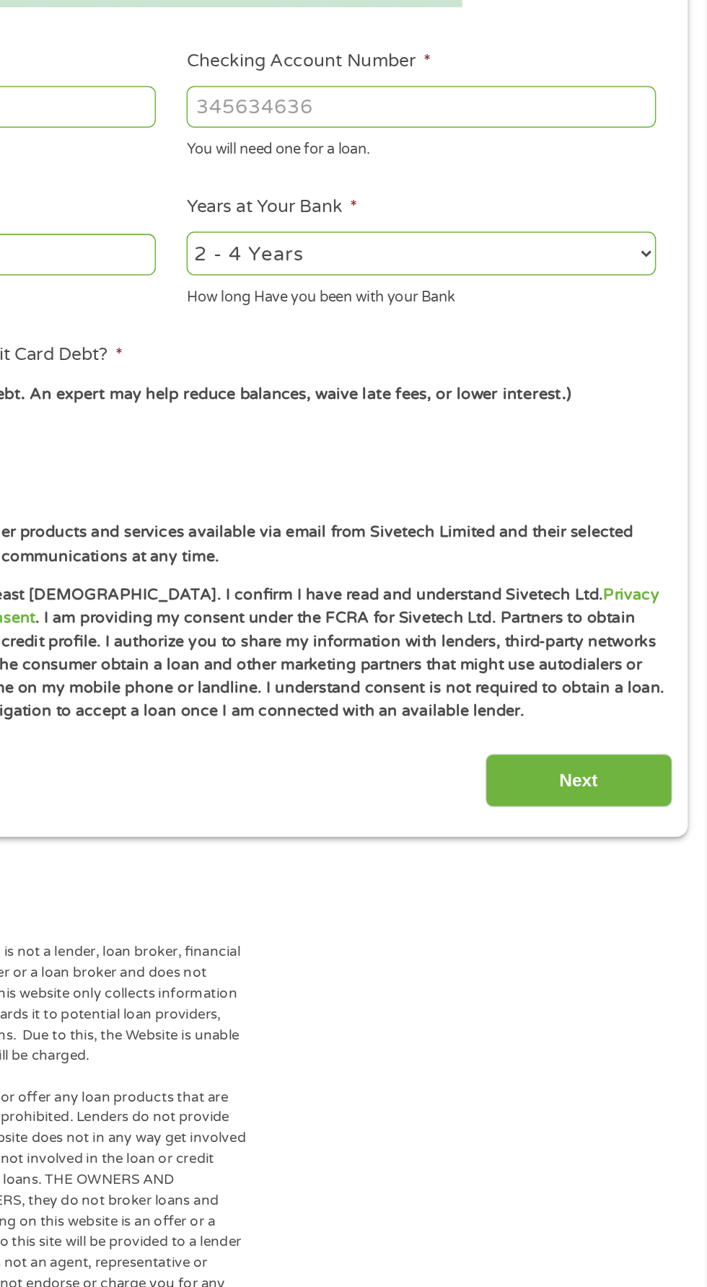
click at [305, 599] on input "Stride" at bounding box center [188, 605] width 309 height 27
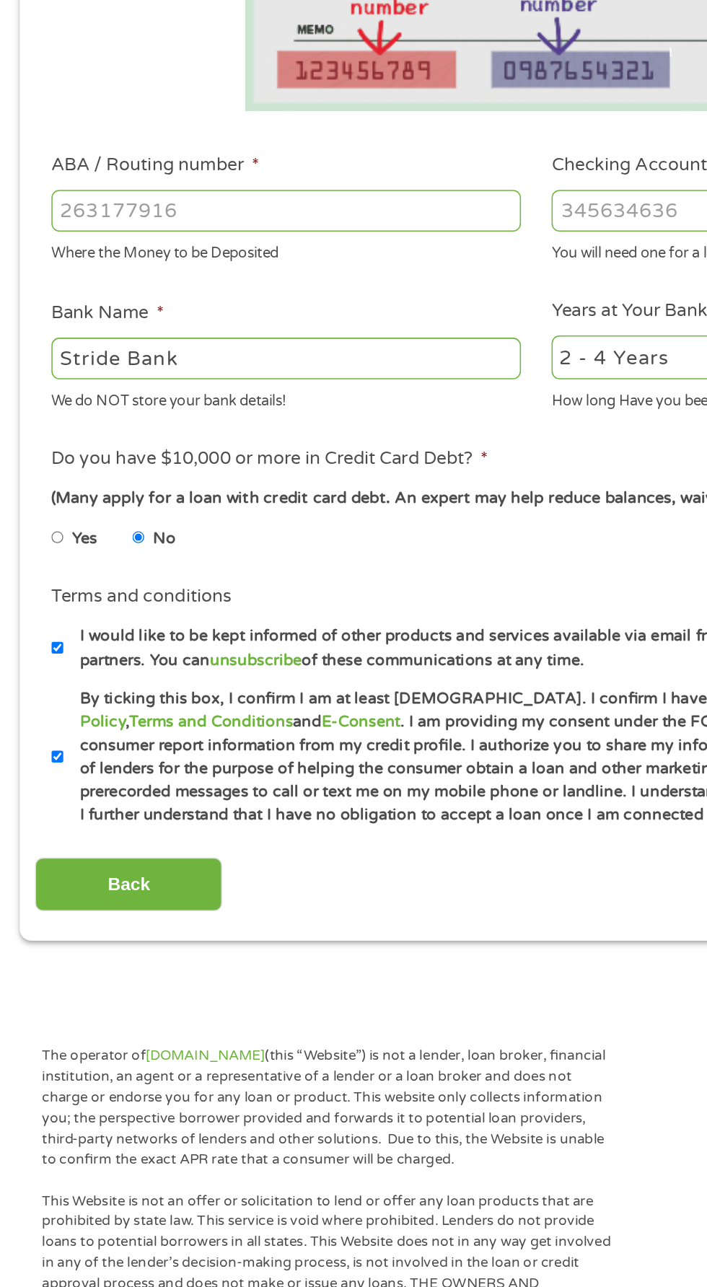
type input "Stride Bank"
click at [230, 503] on input "ABA / Routing number *" at bounding box center [188, 508] width 309 height 27
type input "103100195"
type input "CENTRAL NATIONAL BANK TRUST"
type input "103100195"
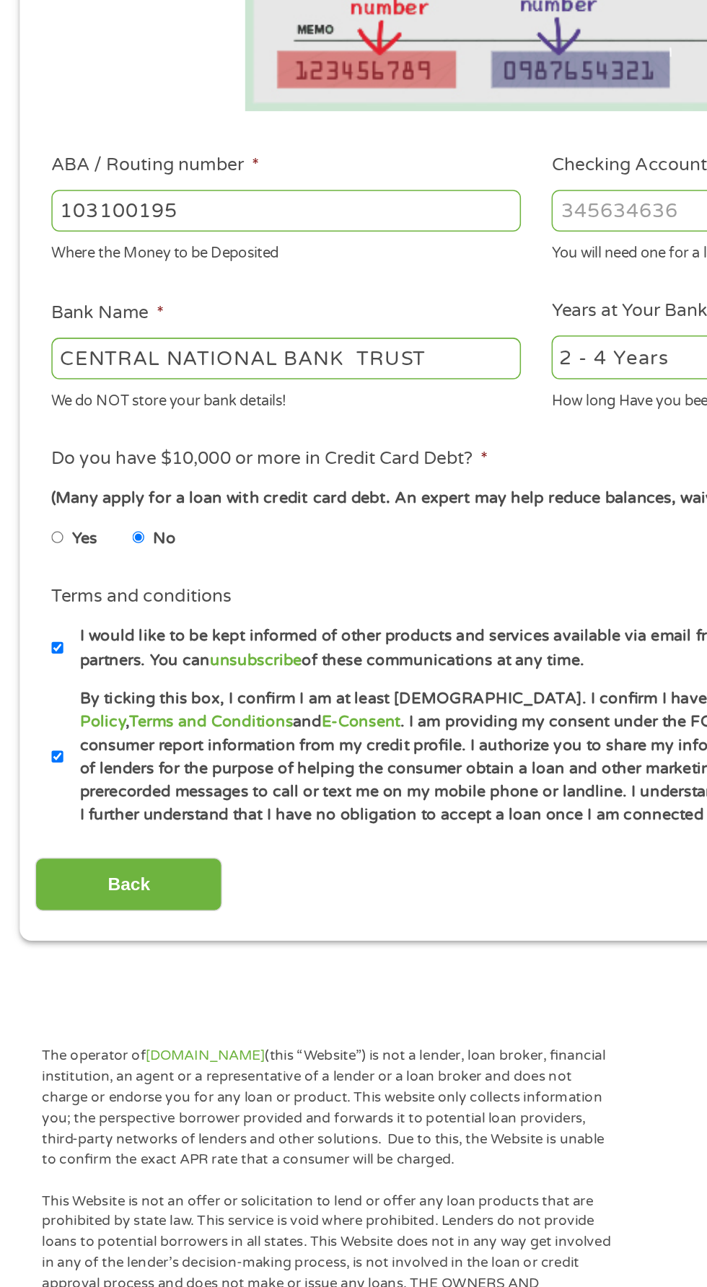
click at [431, 506] on input "Checking Account Number *" at bounding box center [517, 508] width 309 height 27
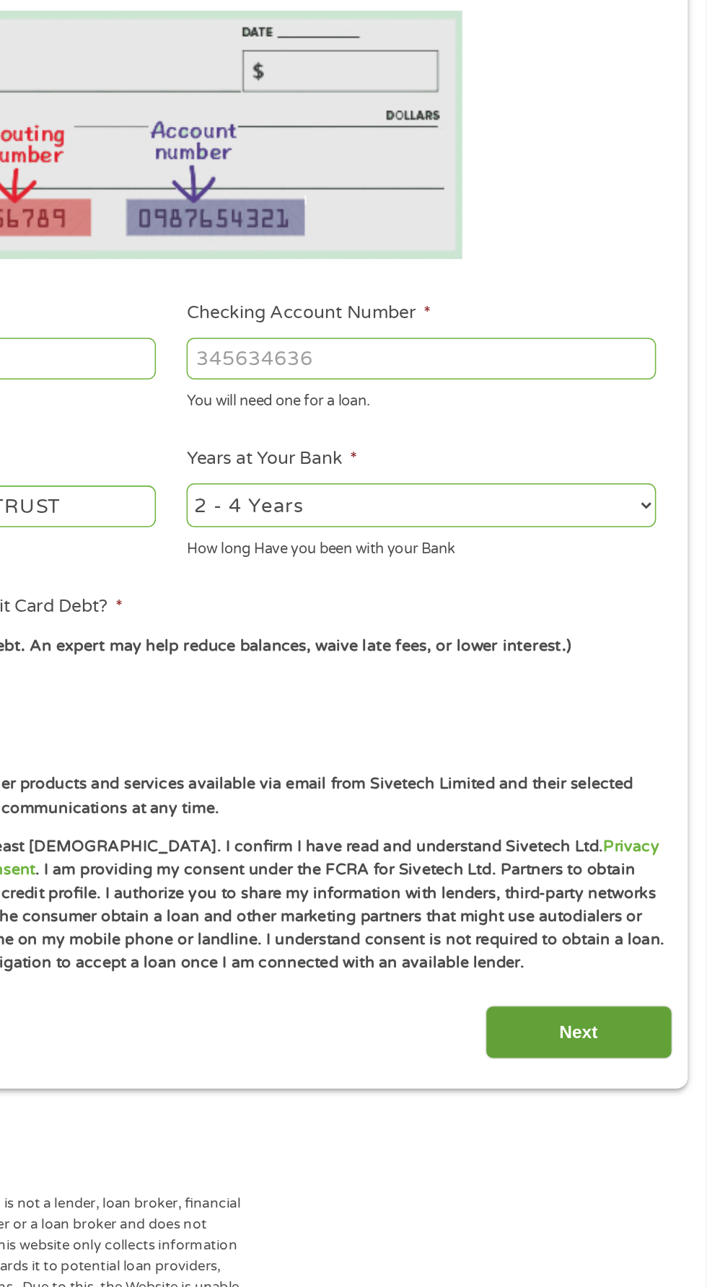
type input "[CREDIT_CARD_NUMBER]"
click at [622, 943] on input "Next" at bounding box center [621, 952] width 123 height 35
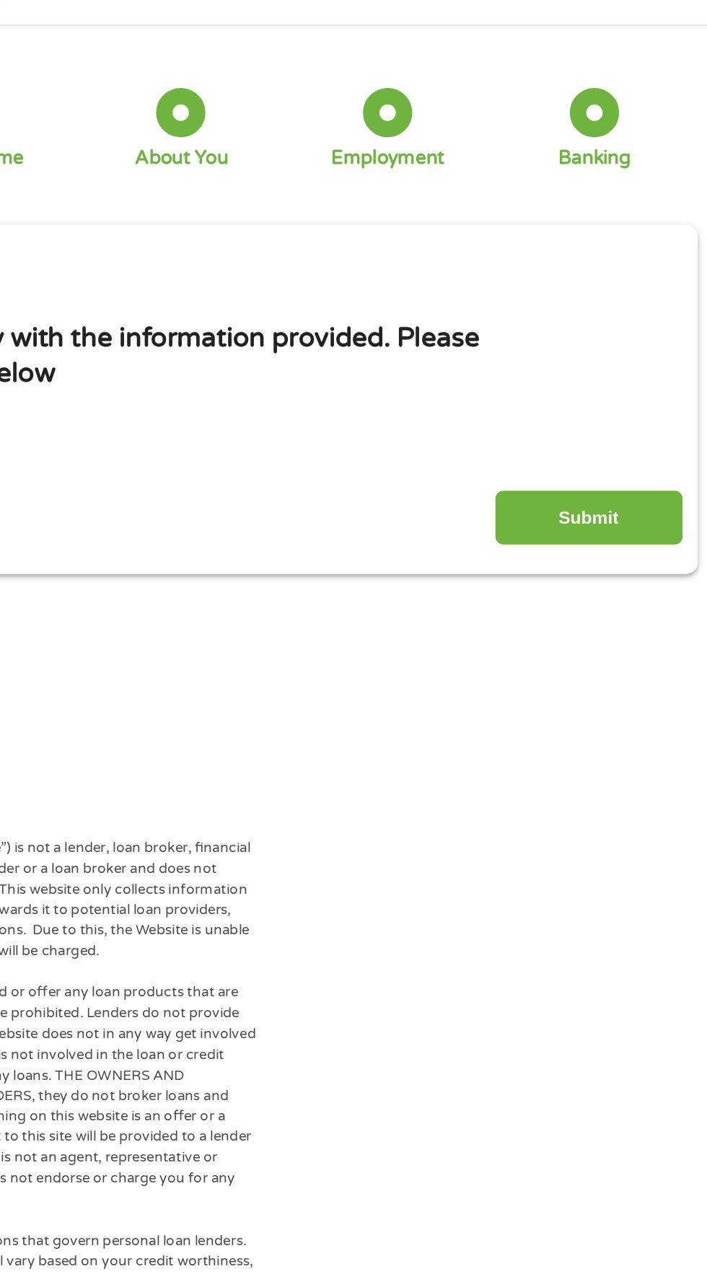
scroll to position [0, 0]
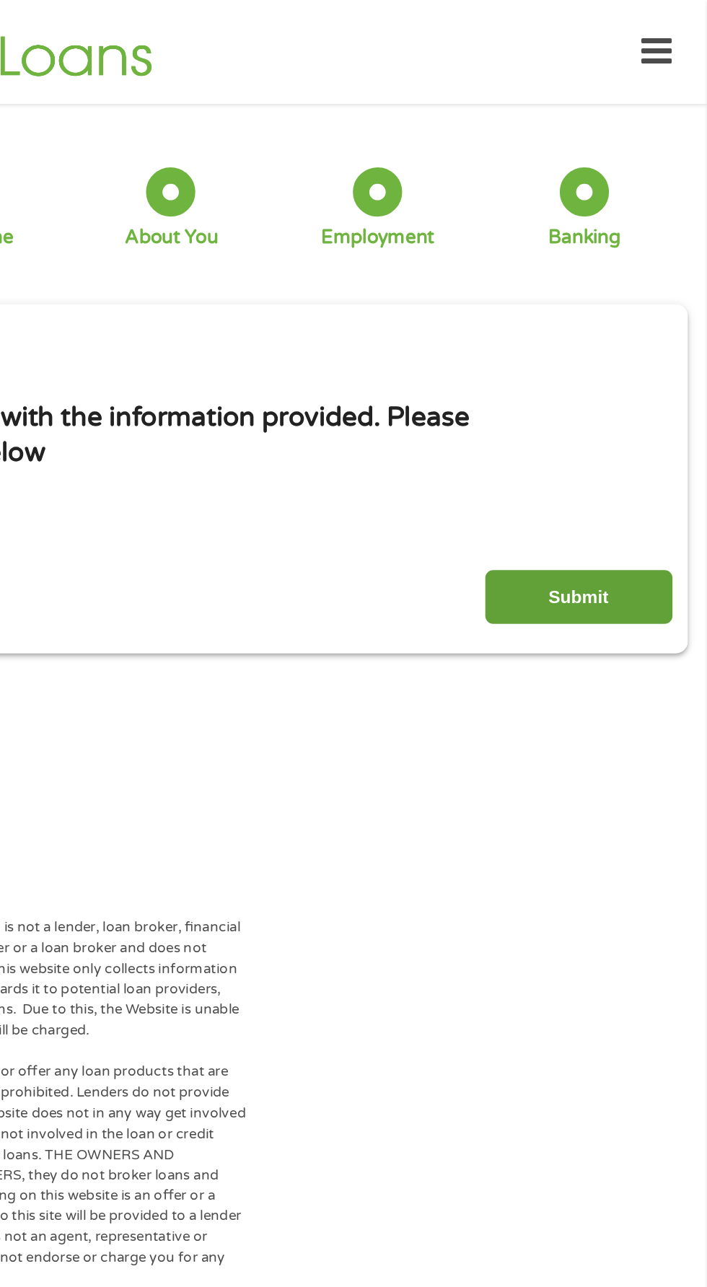
click at [658, 389] on input "Submit" at bounding box center [621, 393] width 123 height 35
